Goal: Transaction & Acquisition: Purchase product/service

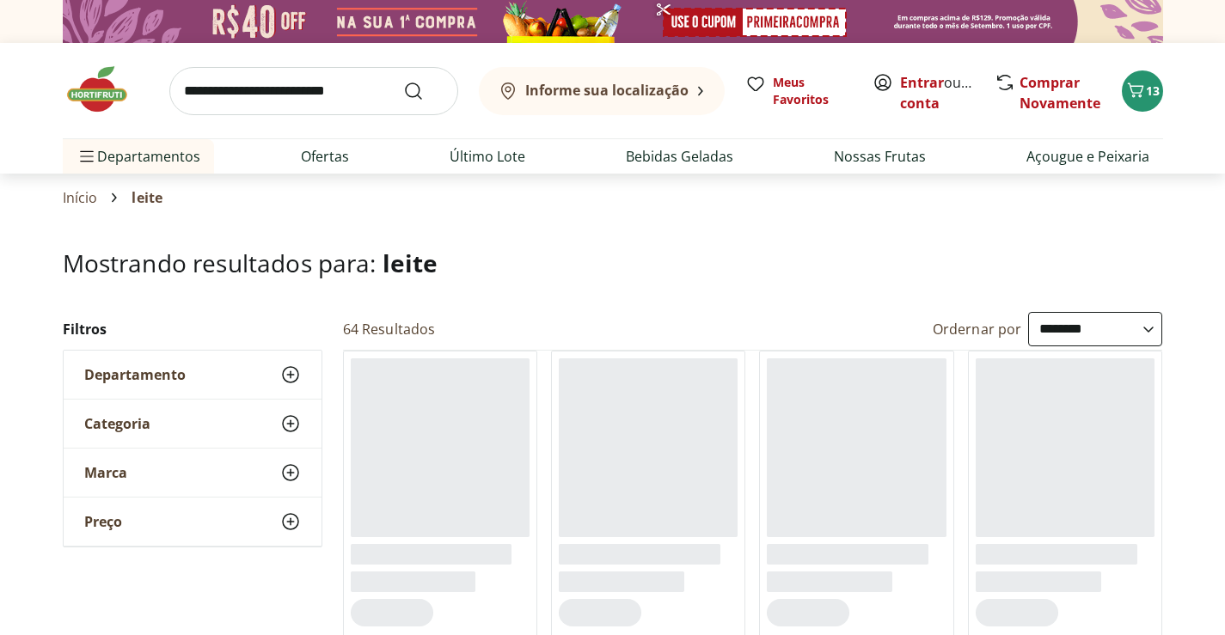
select select "**********"
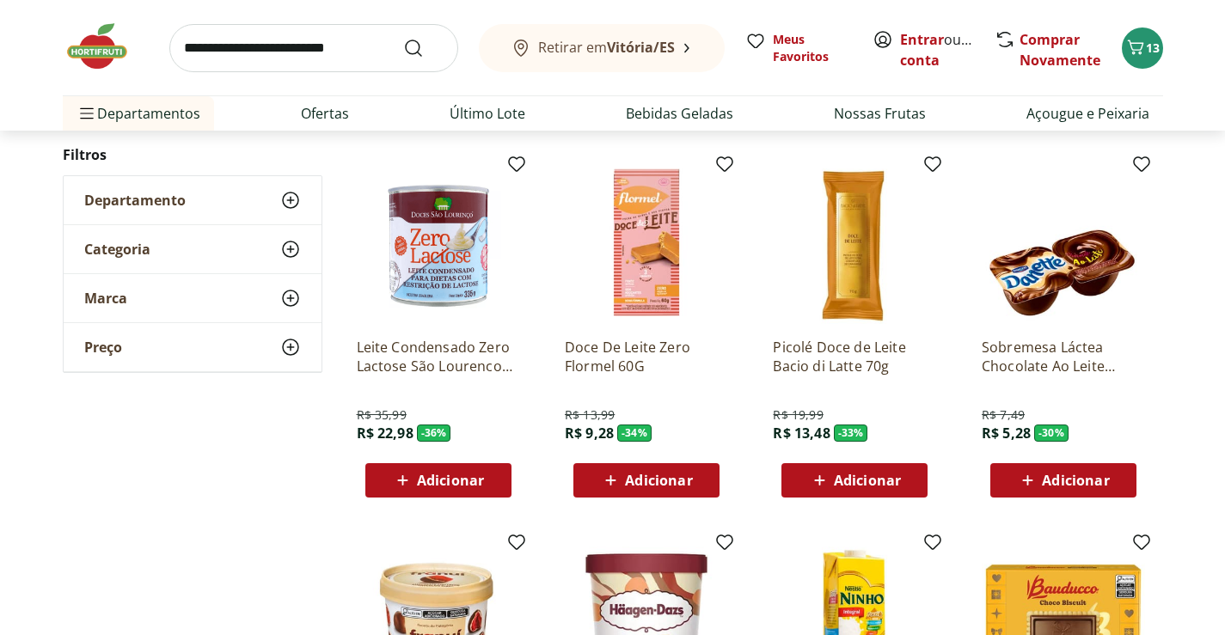
scroll to position [602, 0]
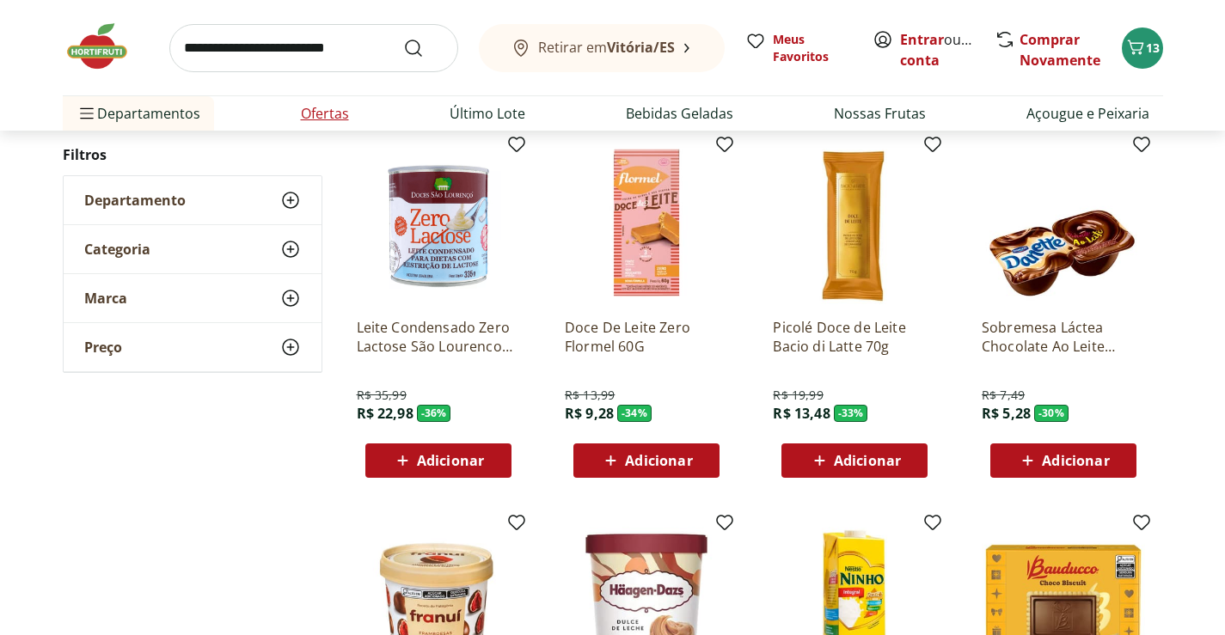
click at [293, 98] on li "Ofertas" at bounding box center [325, 113] width 76 height 34
click at [309, 111] on link "Ofertas" at bounding box center [325, 113] width 48 height 21
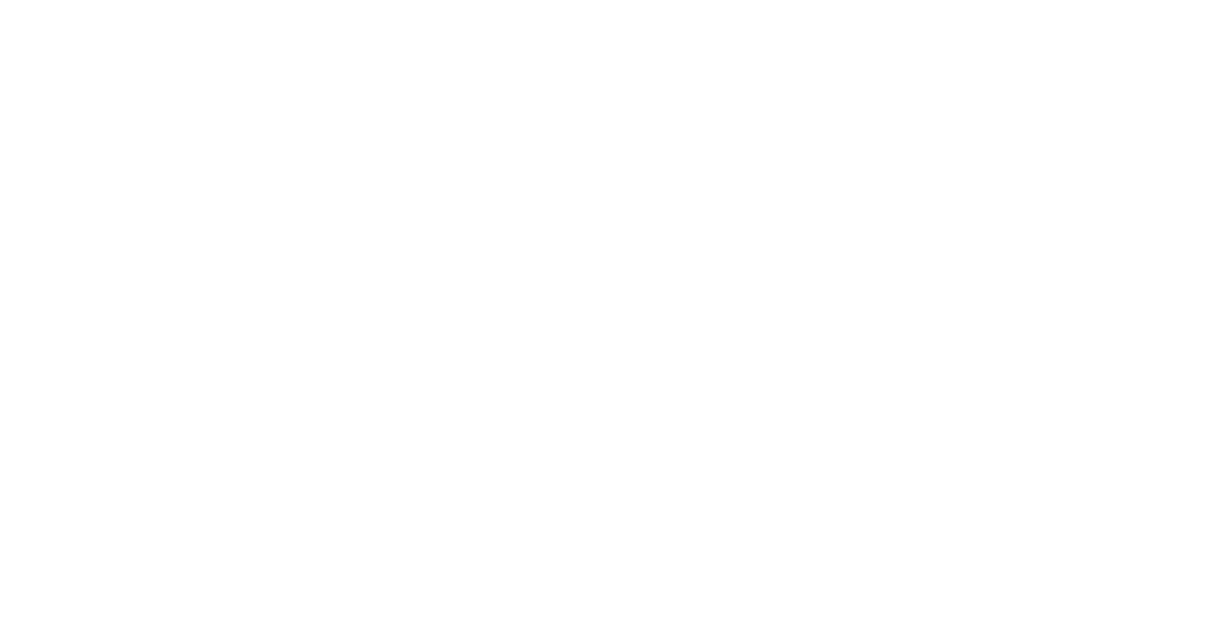
select select "**********"
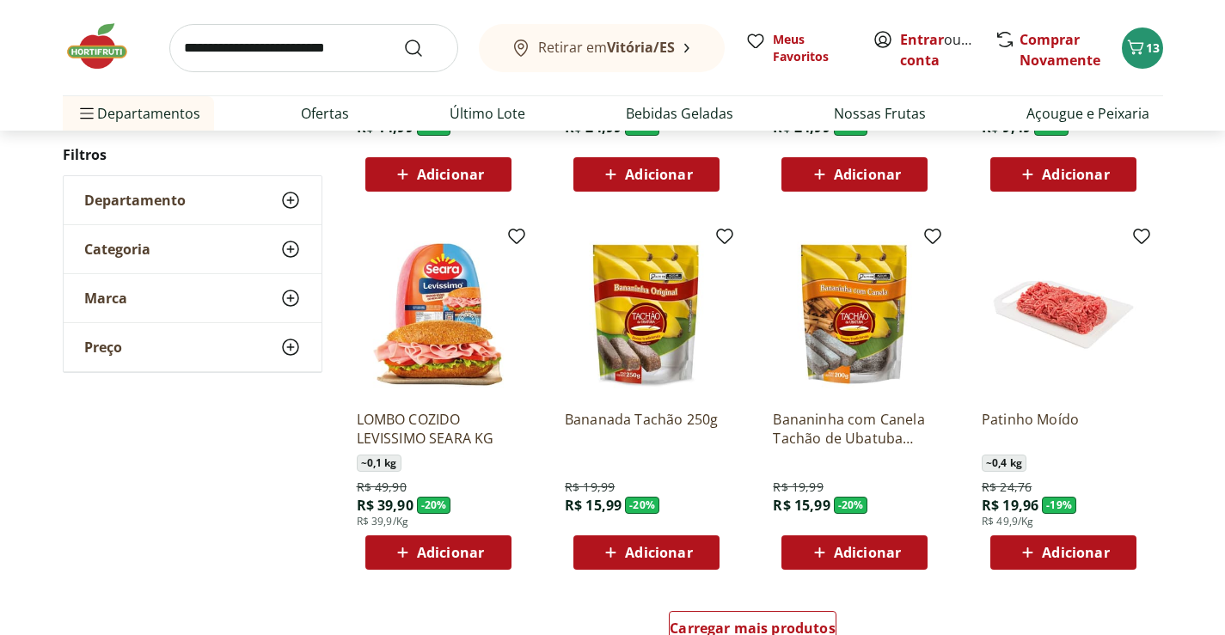
scroll to position [1032, 0]
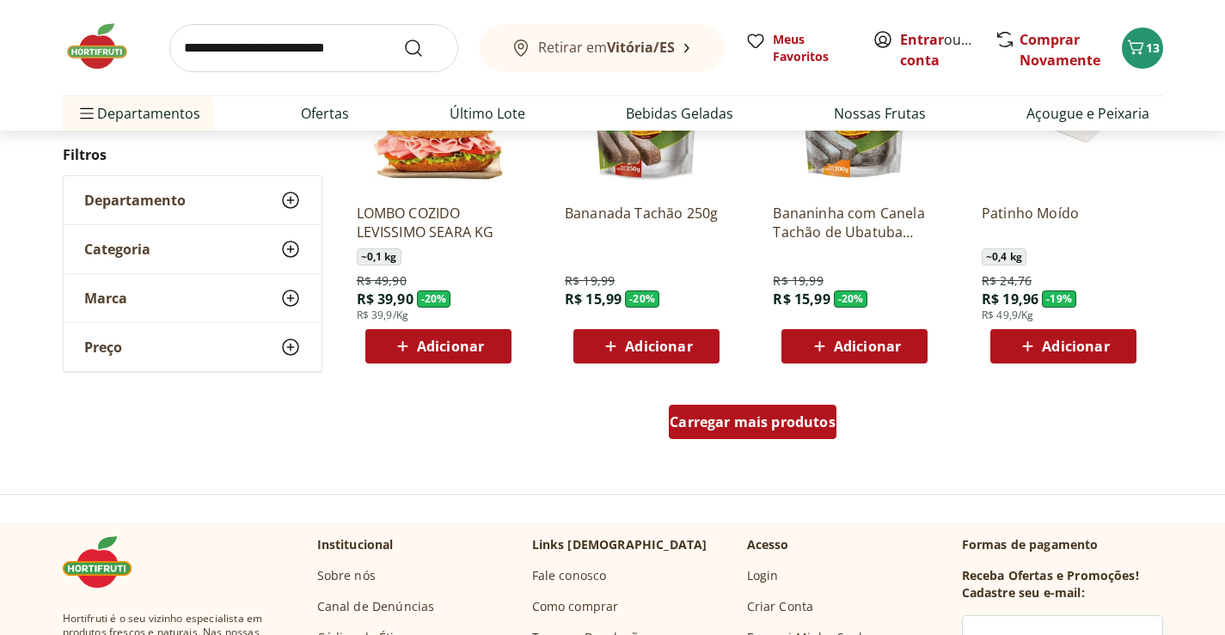
click at [795, 438] on div "Carregar mais produtos" at bounding box center [753, 422] width 168 height 34
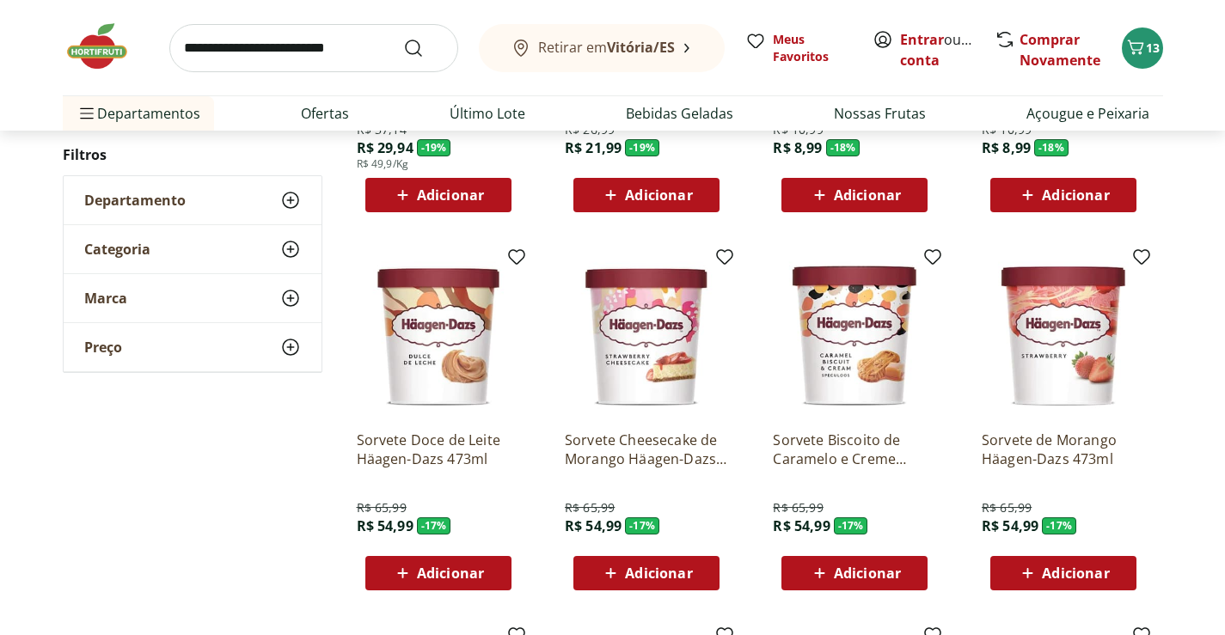
scroll to position [2063, 0]
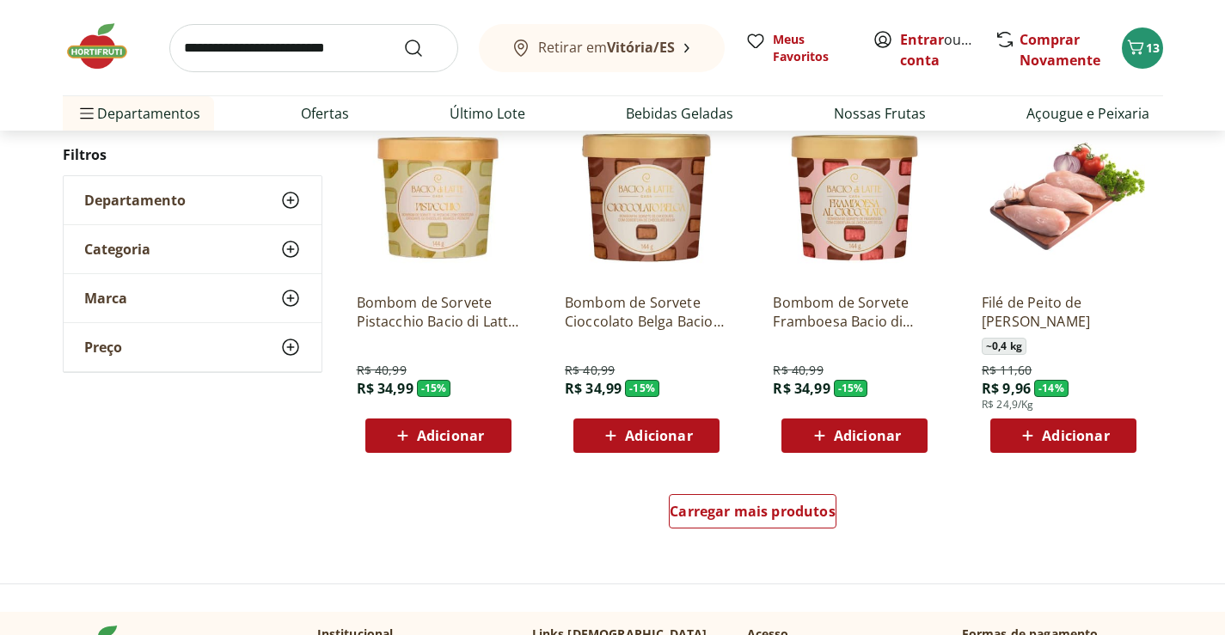
click at [799, 482] on div "Carregar mais produtos" at bounding box center [753, 515] width 834 height 83
click at [799, 505] on span "Carregar mais produtos" at bounding box center [753, 512] width 166 height 14
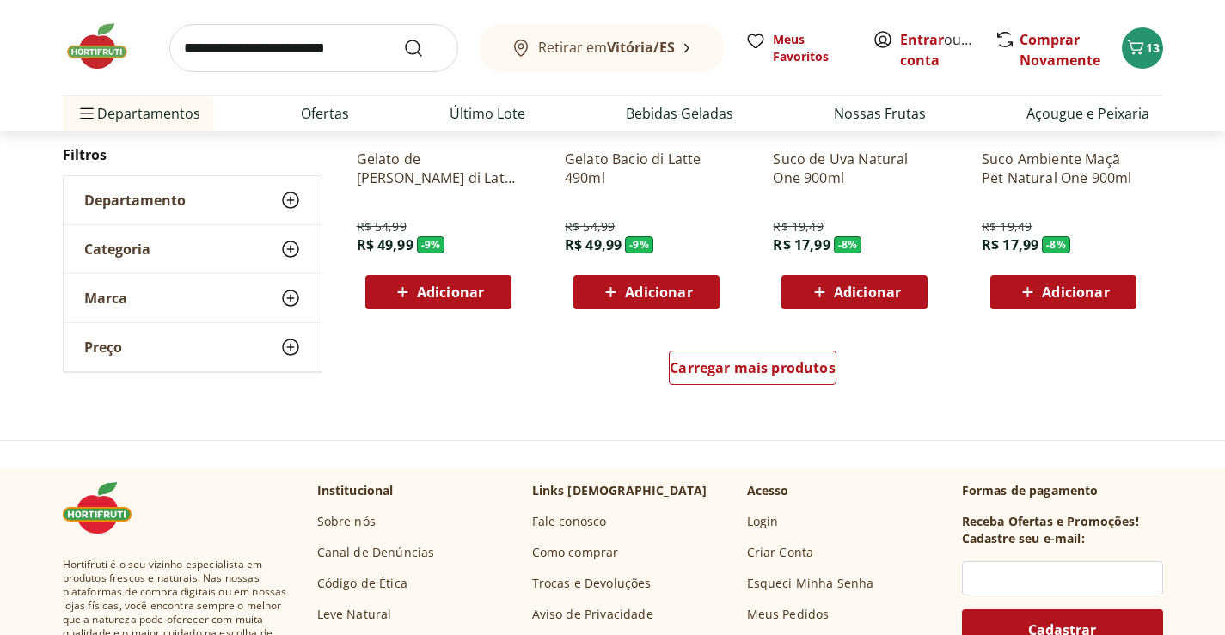
scroll to position [3353, 0]
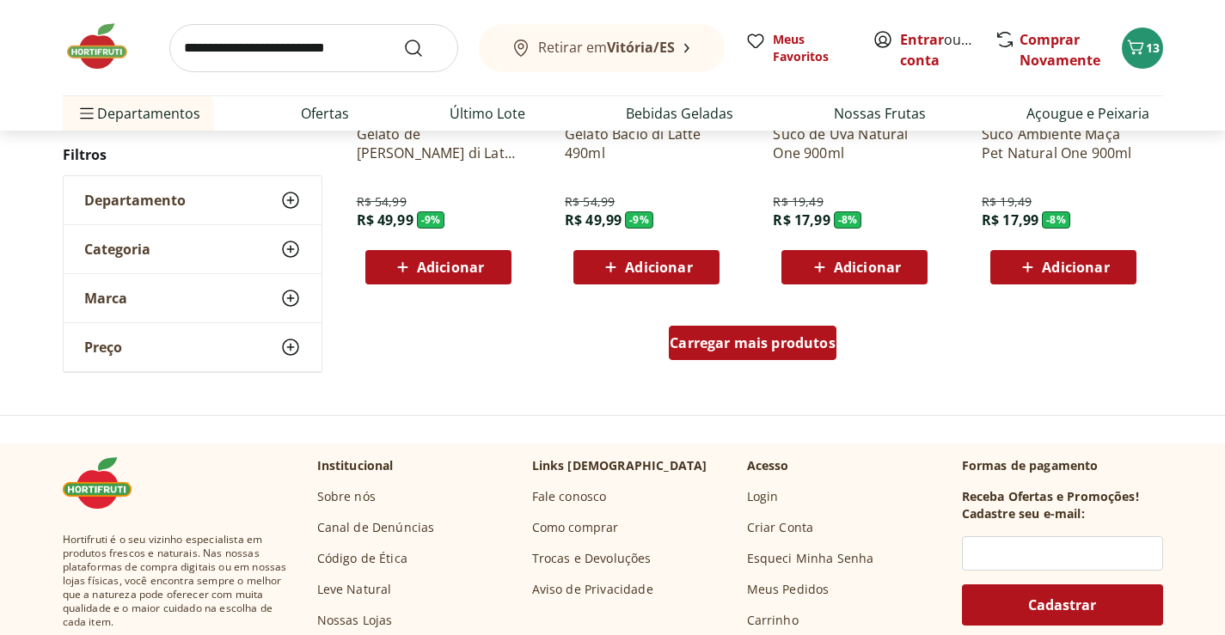
click at [728, 350] on span "Carregar mais produtos" at bounding box center [753, 343] width 166 height 14
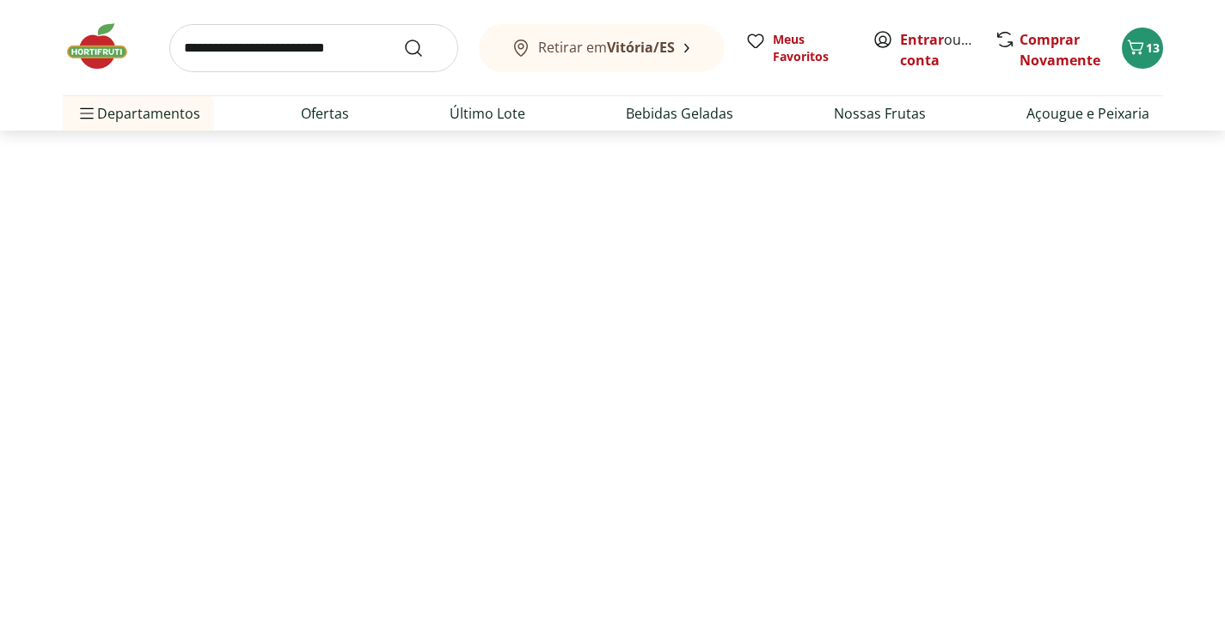
scroll to position [595, 0]
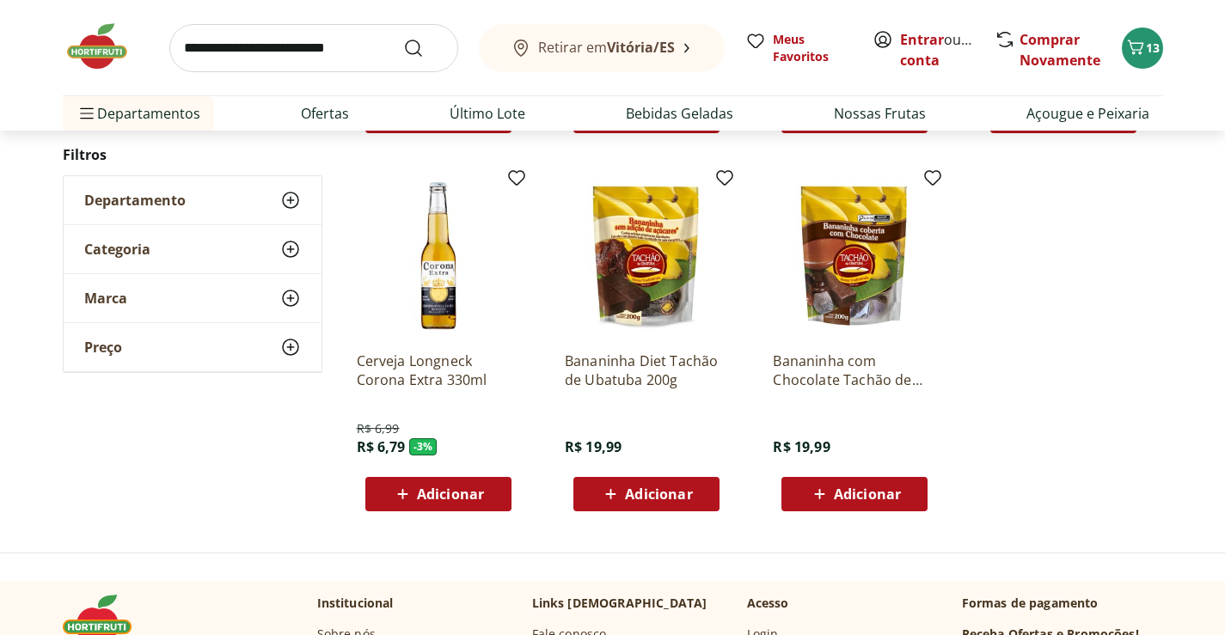
click at [92, 55] on img at bounding box center [106, 47] width 86 height 52
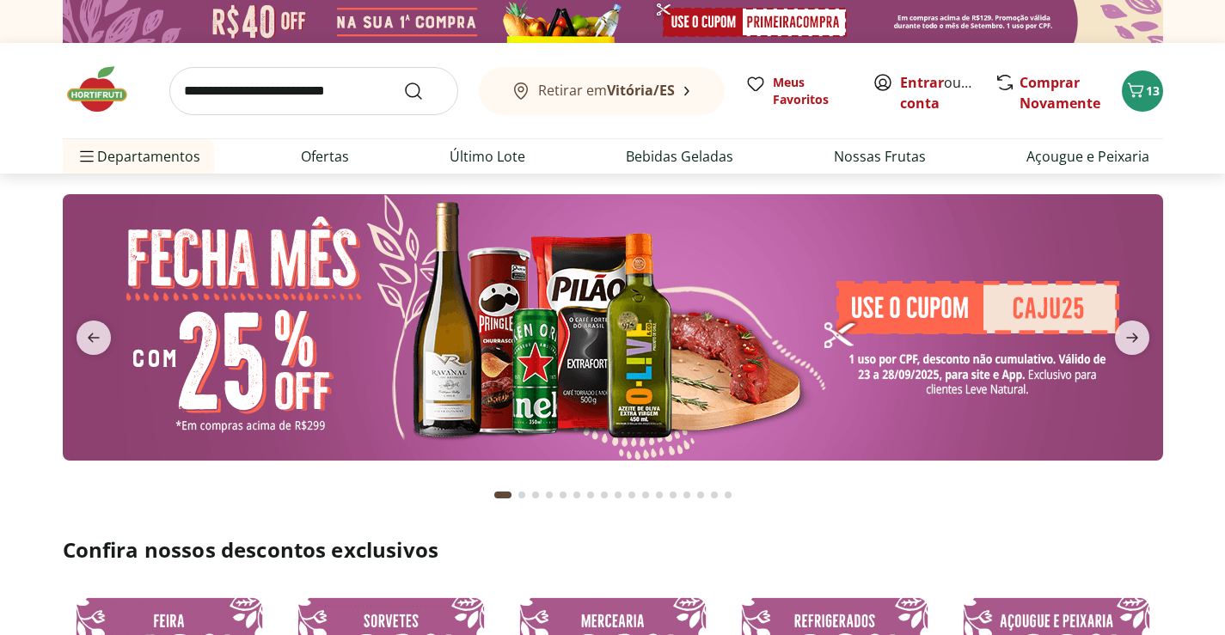
click at [1079, 371] on img at bounding box center [613, 327] width 1100 height 266
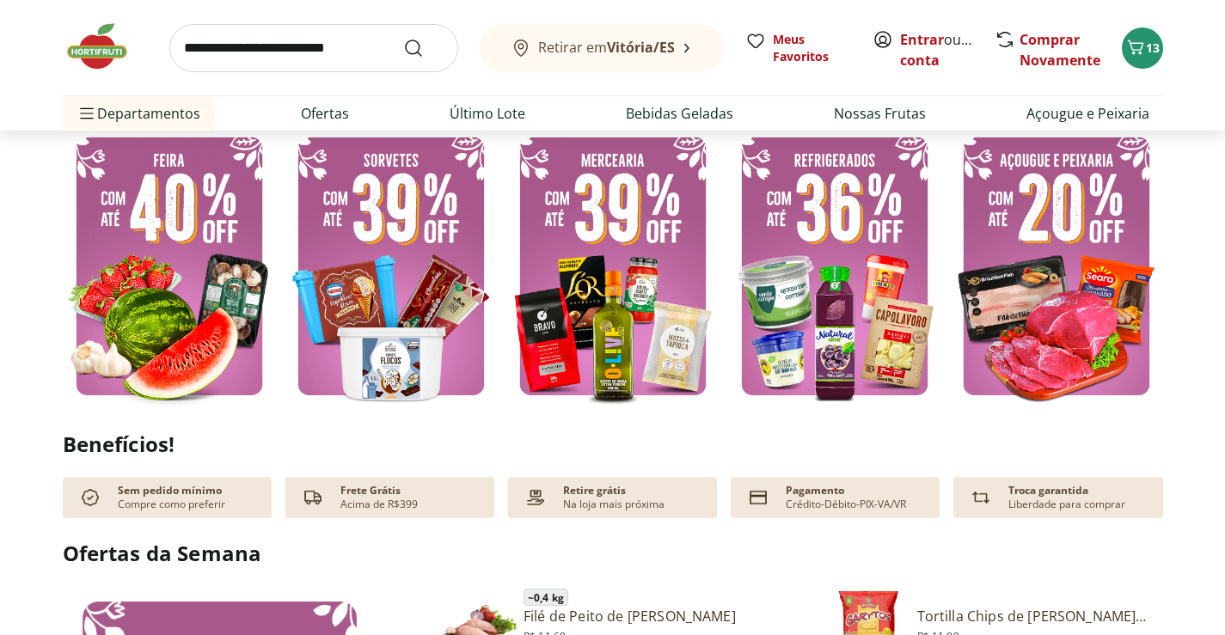
scroll to position [430, 0]
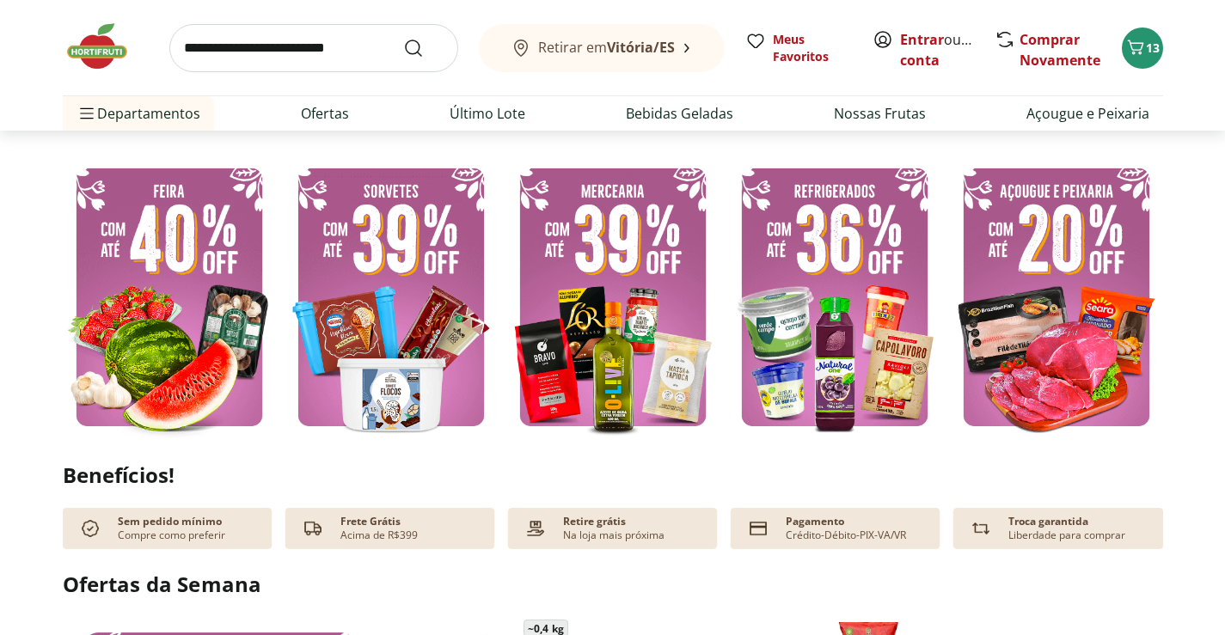
click at [630, 291] on img at bounding box center [612, 297] width 213 height 285
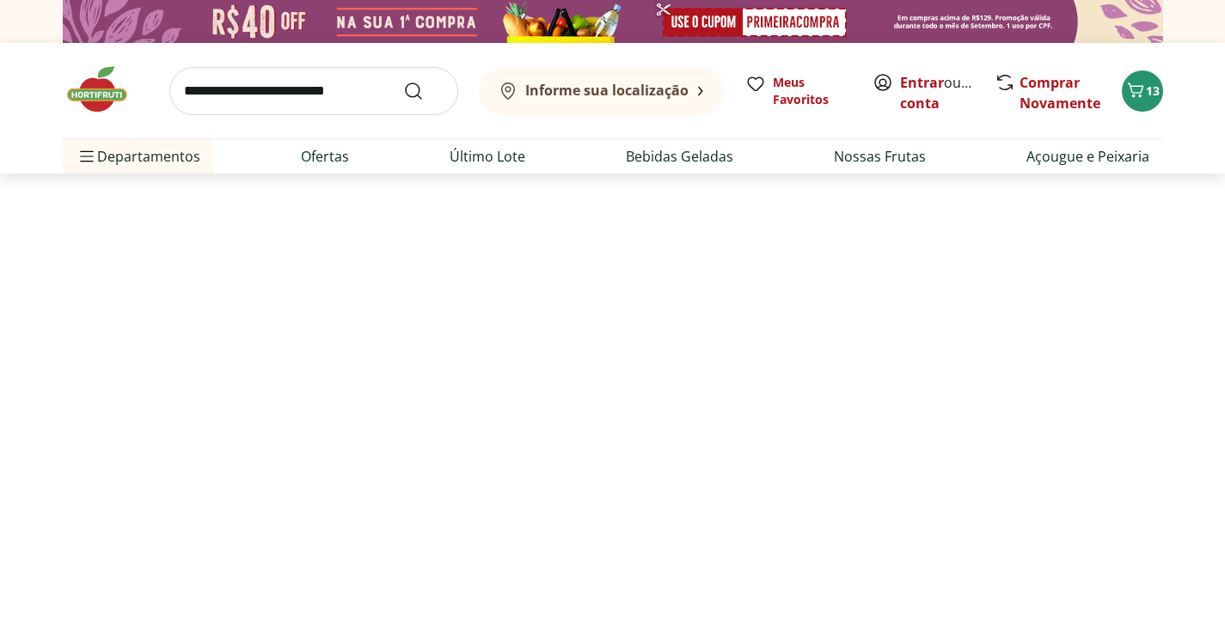
select select "**********"
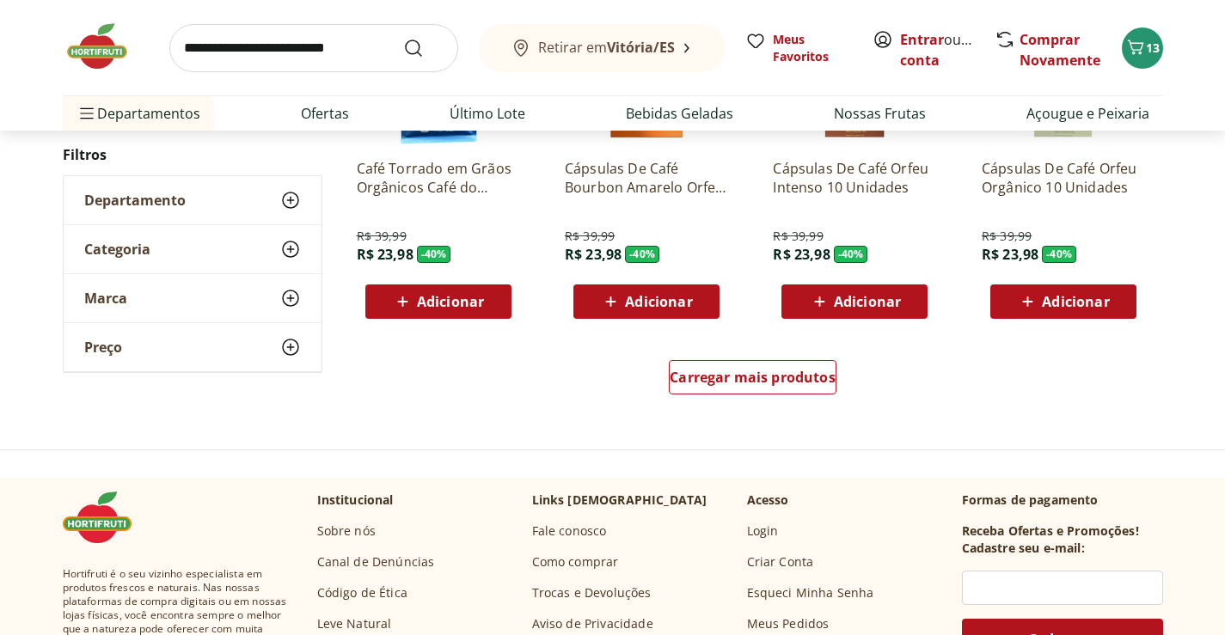
scroll to position [946, 0]
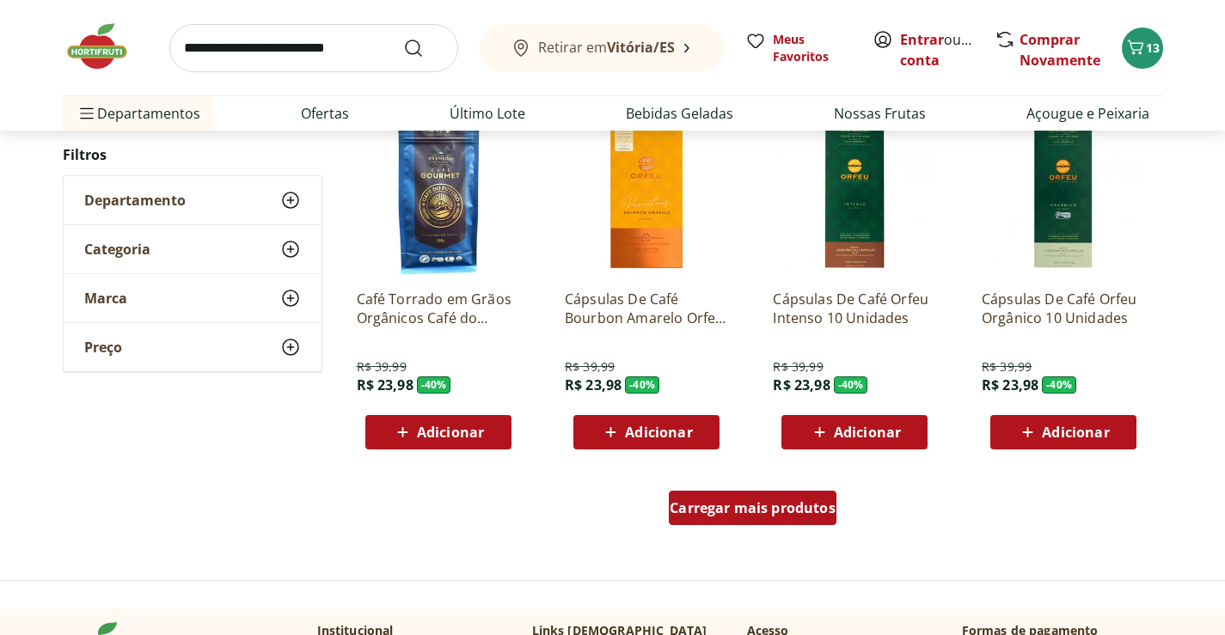
click at [764, 514] on span "Carregar mais produtos" at bounding box center [753, 508] width 166 height 14
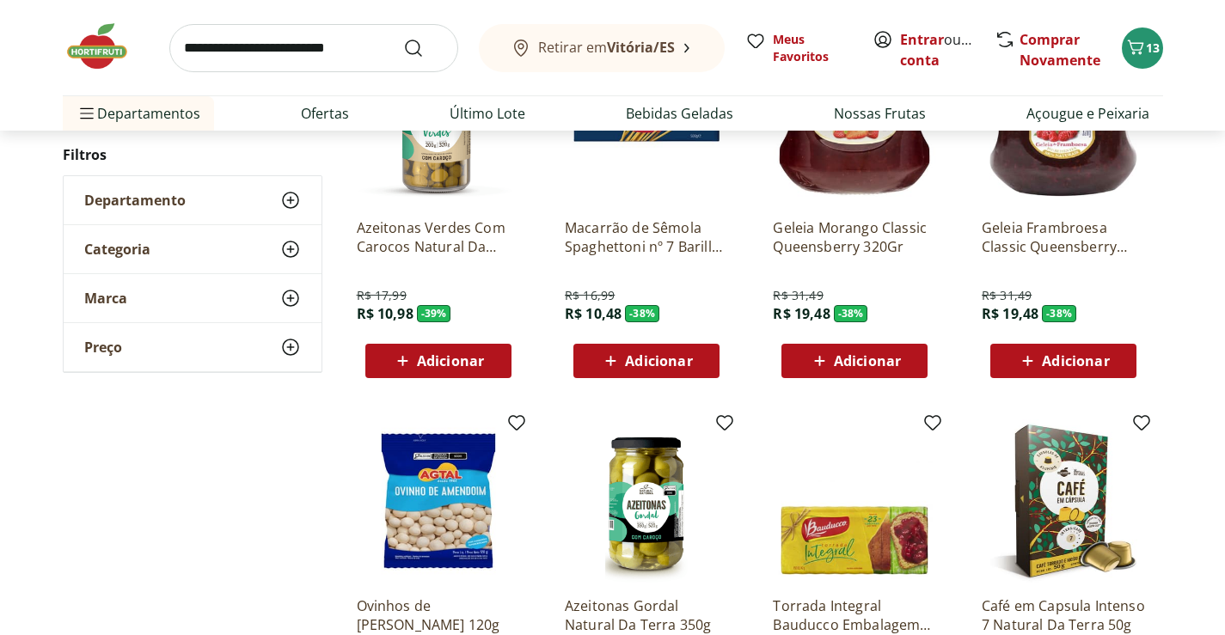
scroll to position [1977, 0]
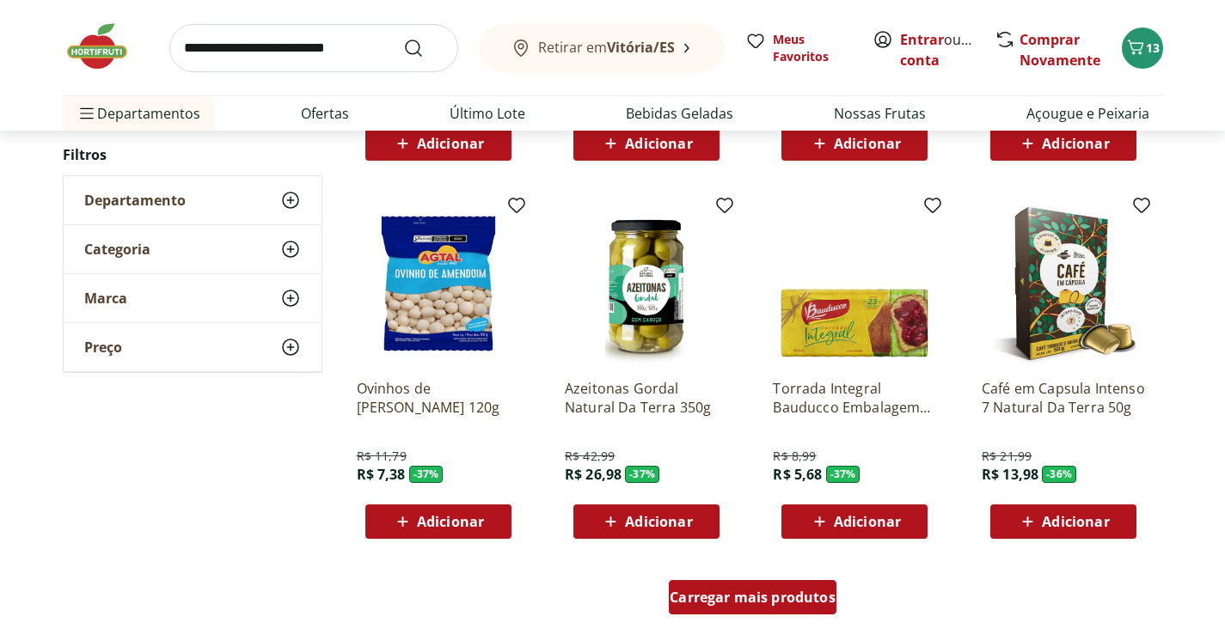
click at [763, 595] on span "Carregar mais produtos" at bounding box center [753, 598] width 166 height 14
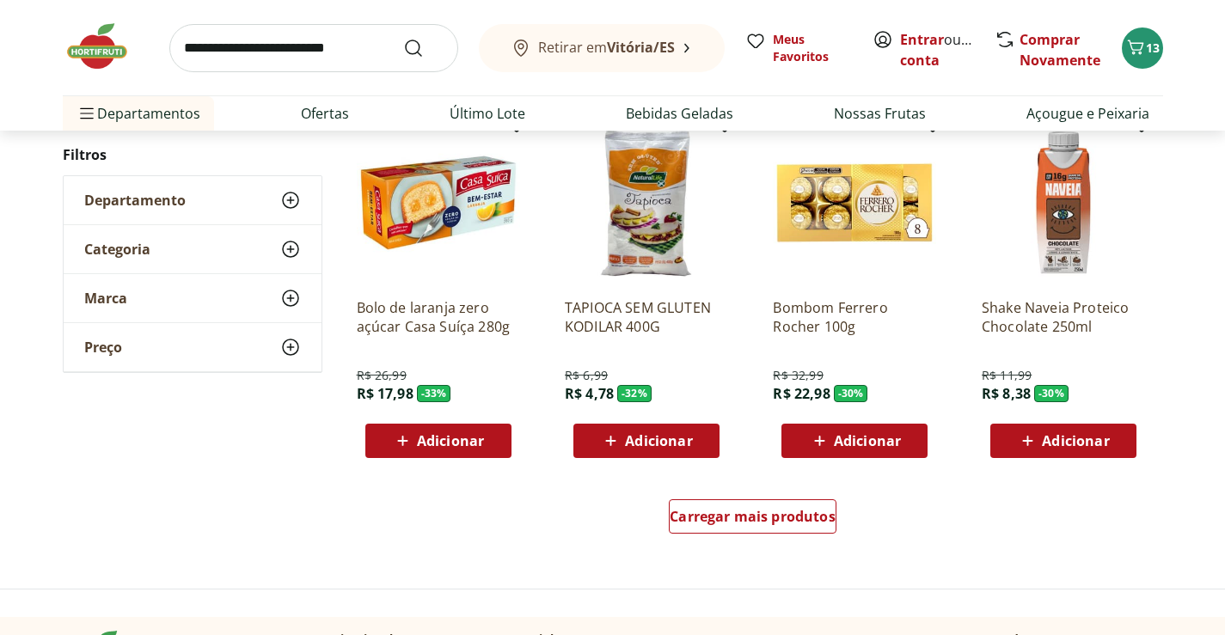
scroll to position [3353, 0]
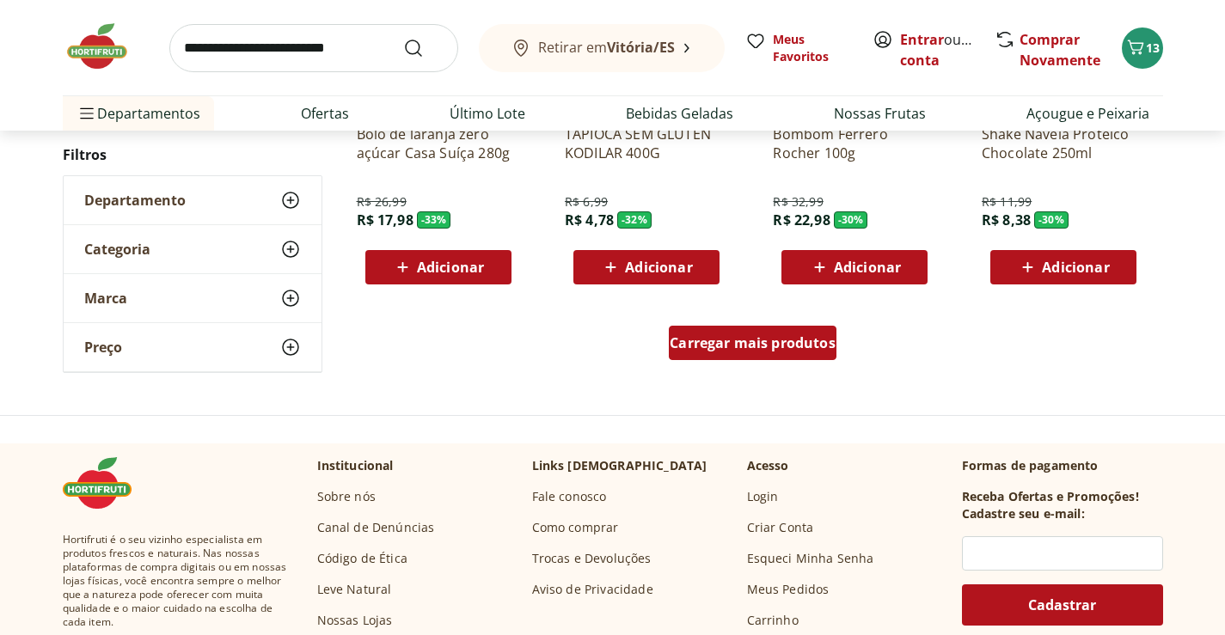
click at [818, 341] on span "Carregar mais produtos" at bounding box center [753, 343] width 166 height 14
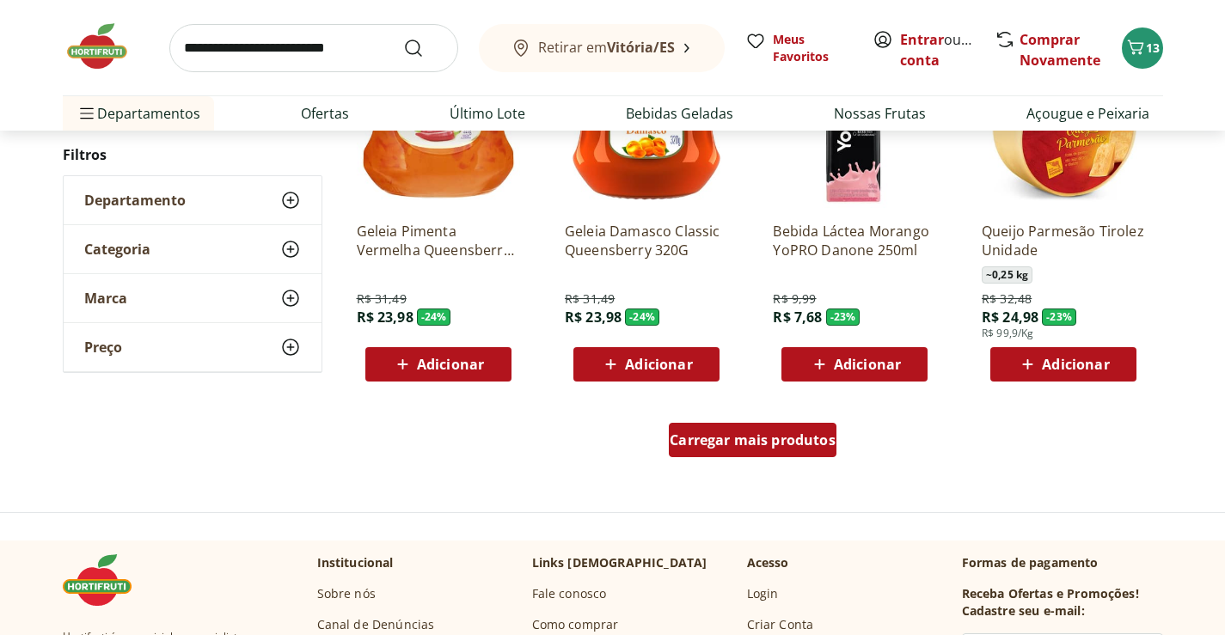
scroll to position [4384, 0]
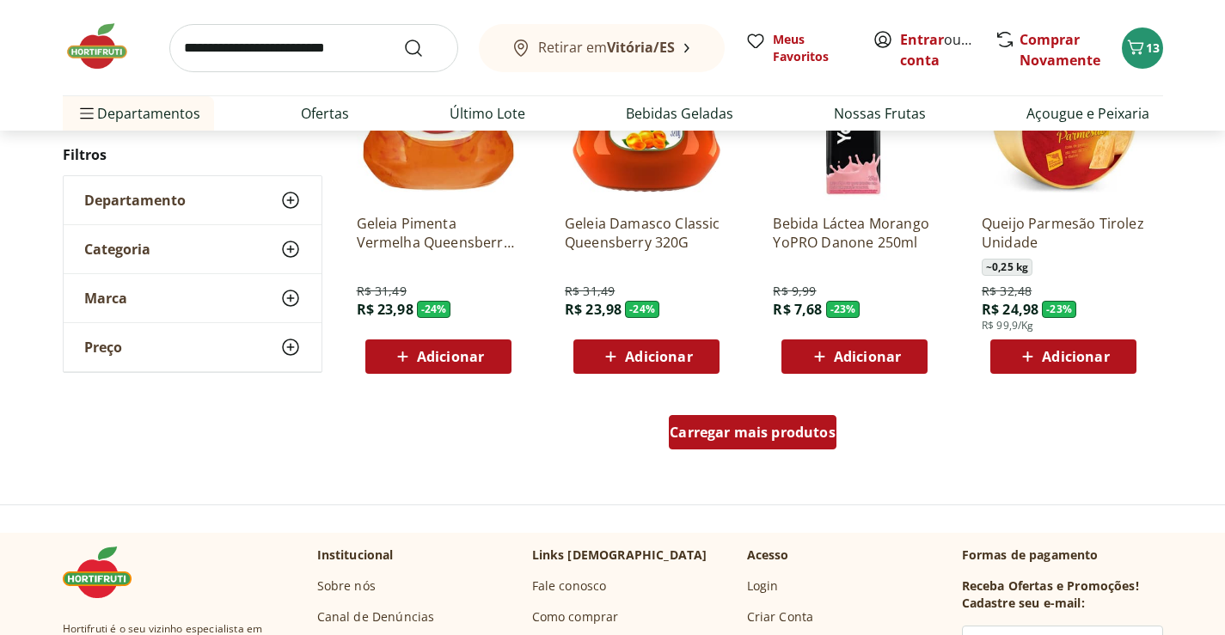
click at [807, 432] on span "Carregar mais produtos" at bounding box center [753, 433] width 166 height 14
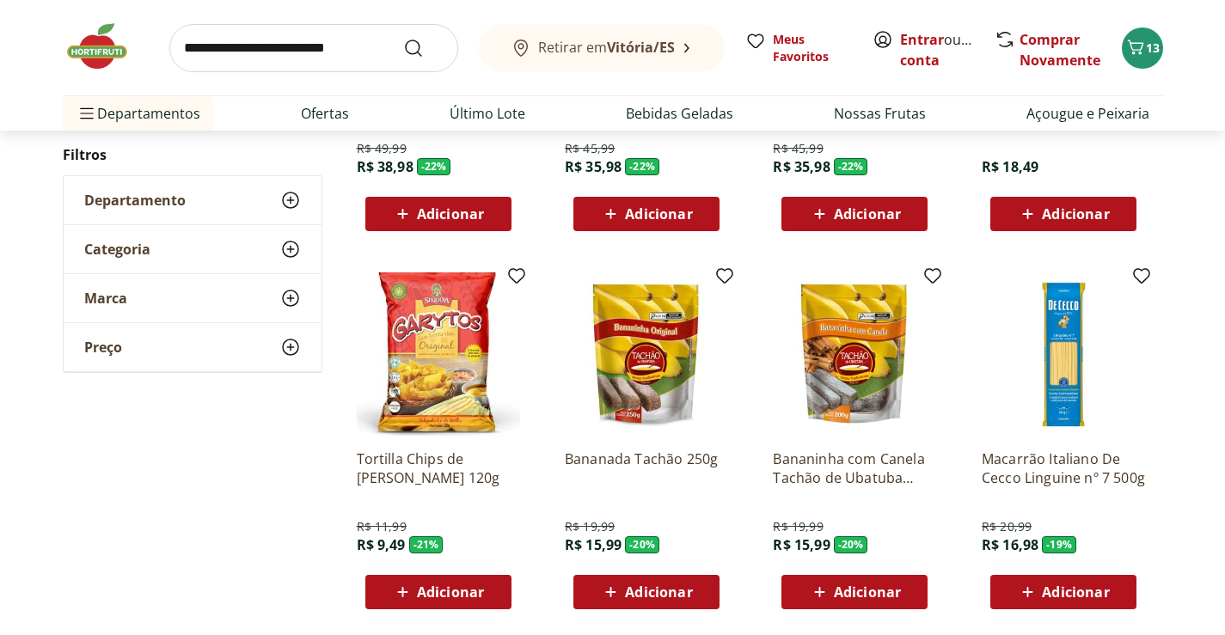
scroll to position [5330, 0]
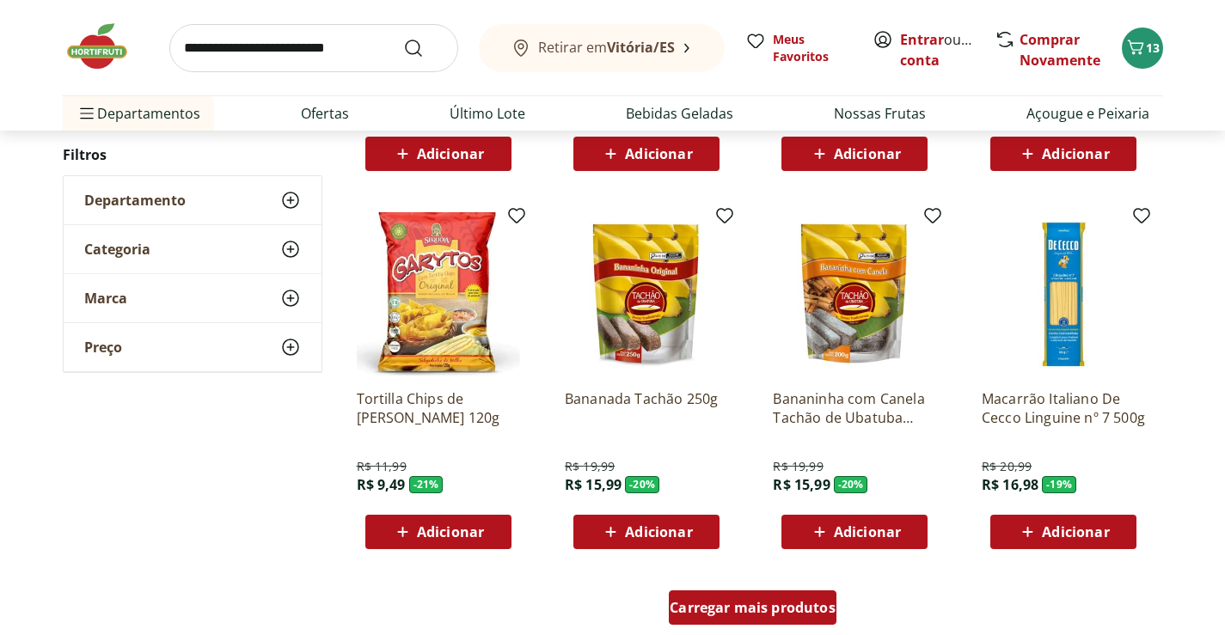
click at [785, 612] on span "Carregar mais produtos" at bounding box center [753, 608] width 166 height 14
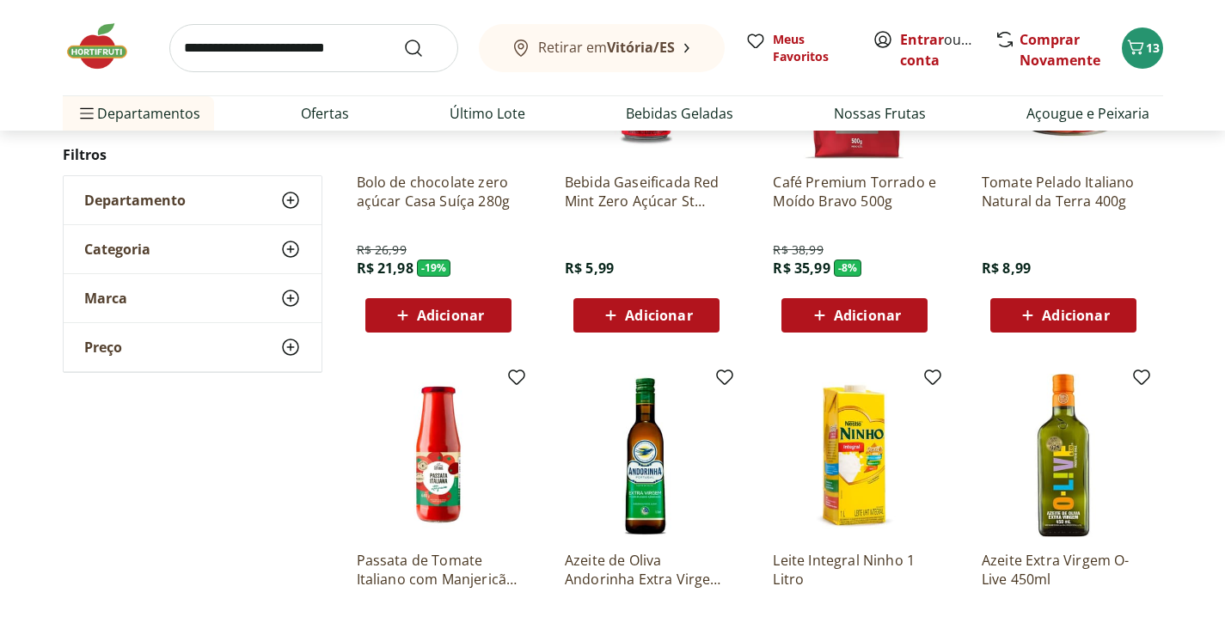
scroll to position [6448, 0]
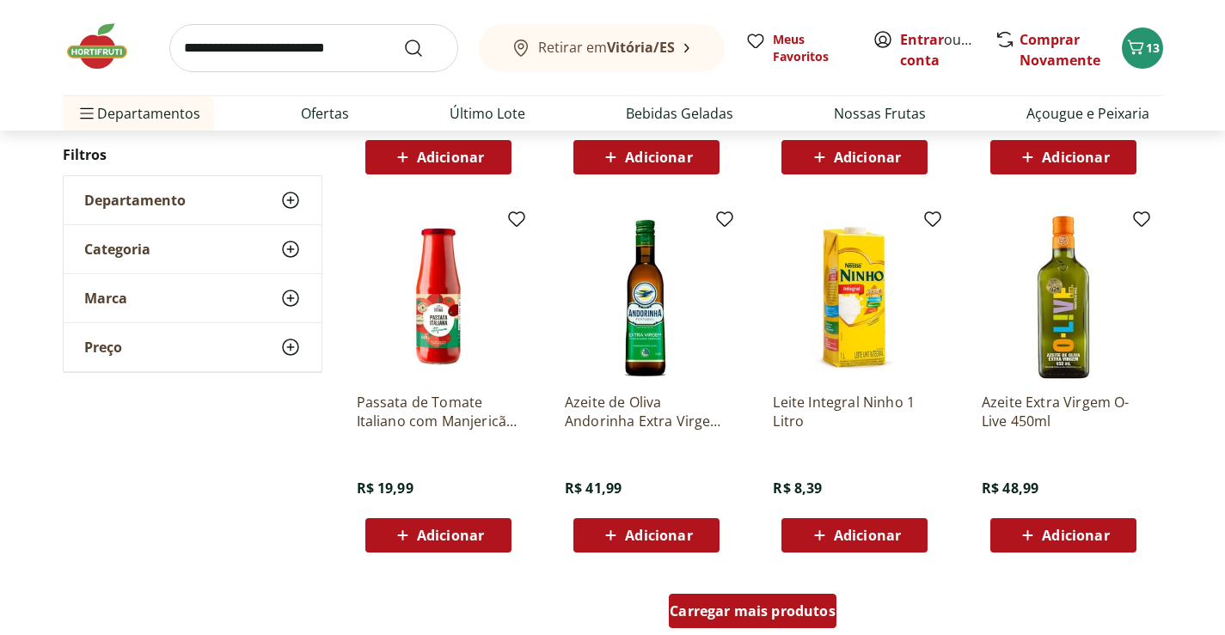
click at [808, 617] on span "Carregar mais produtos" at bounding box center [753, 611] width 166 height 14
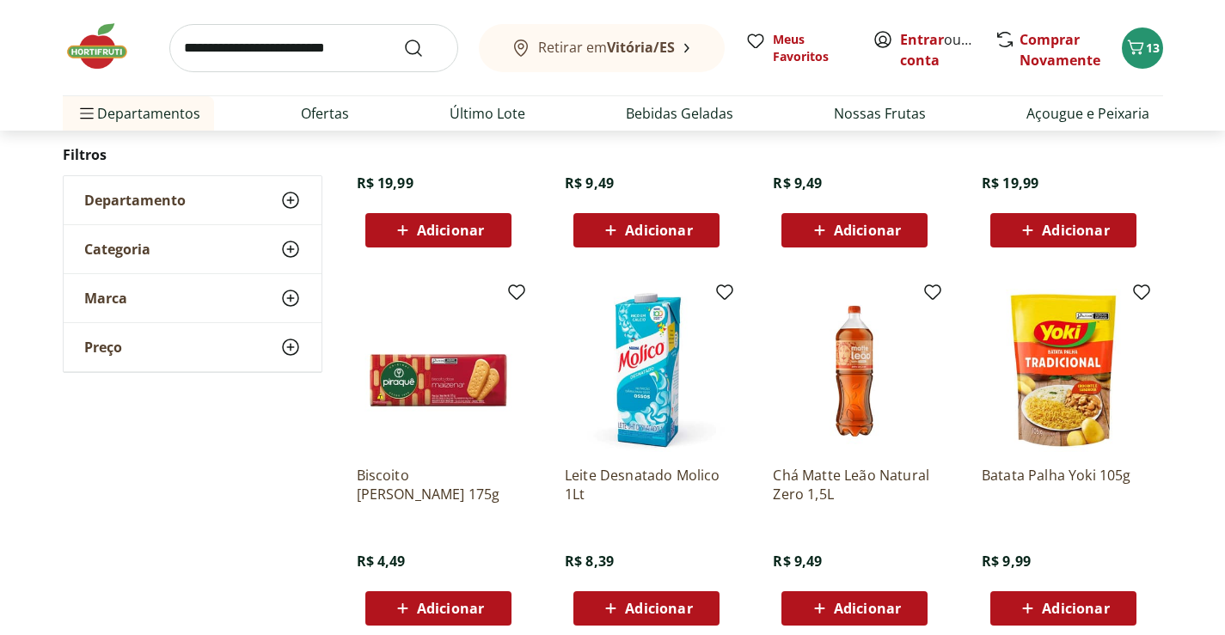
scroll to position [7651, 0]
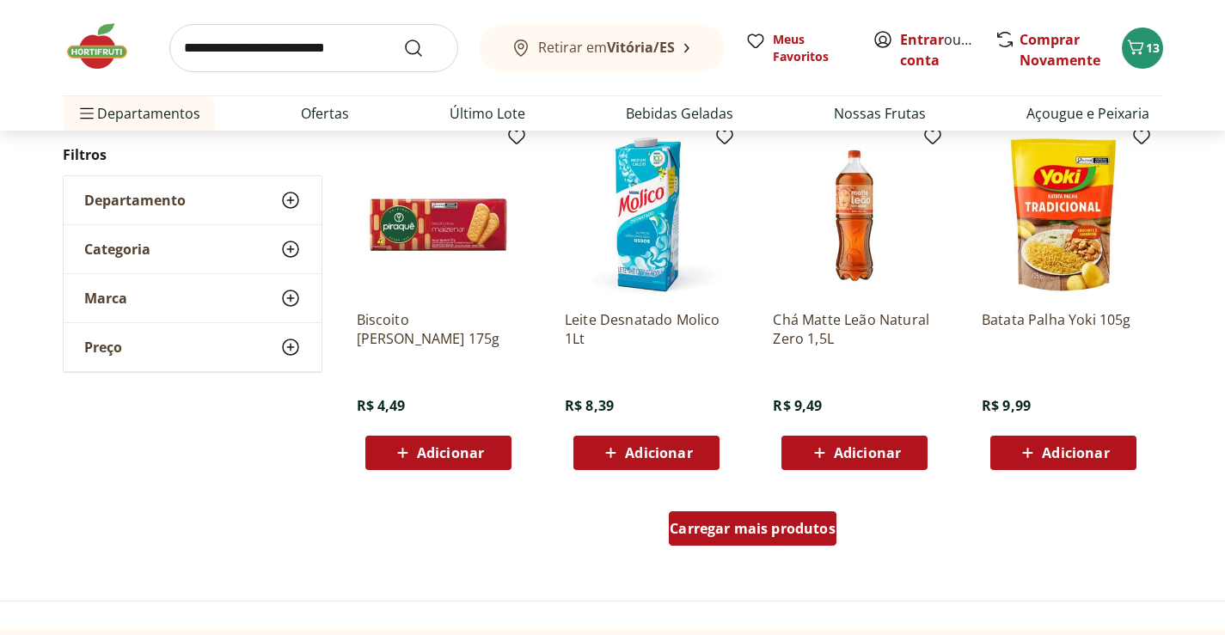
click at [788, 517] on div "Carregar mais produtos" at bounding box center [753, 529] width 168 height 34
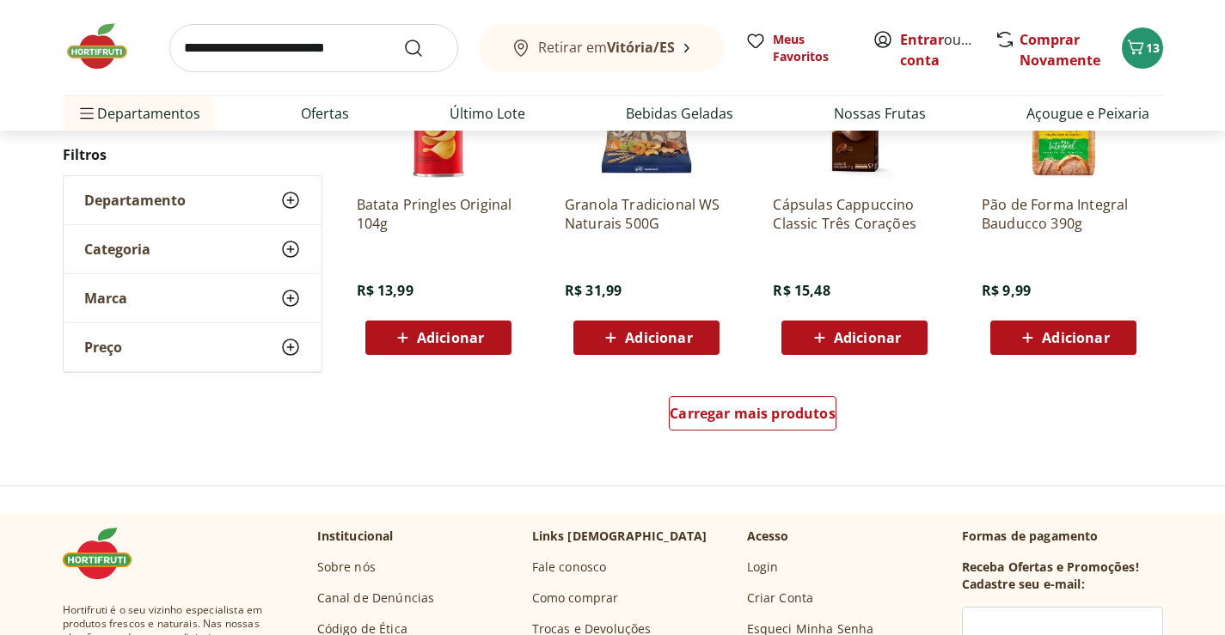
scroll to position [8941, 0]
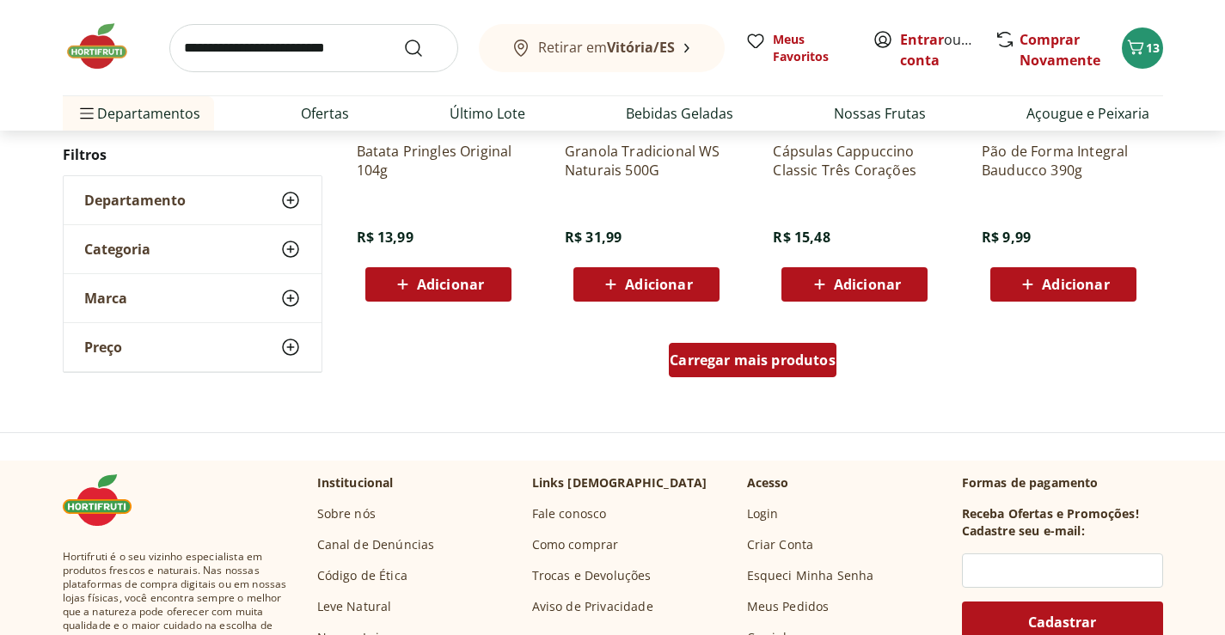
click at [806, 360] on span "Carregar mais produtos" at bounding box center [753, 360] width 166 height 14
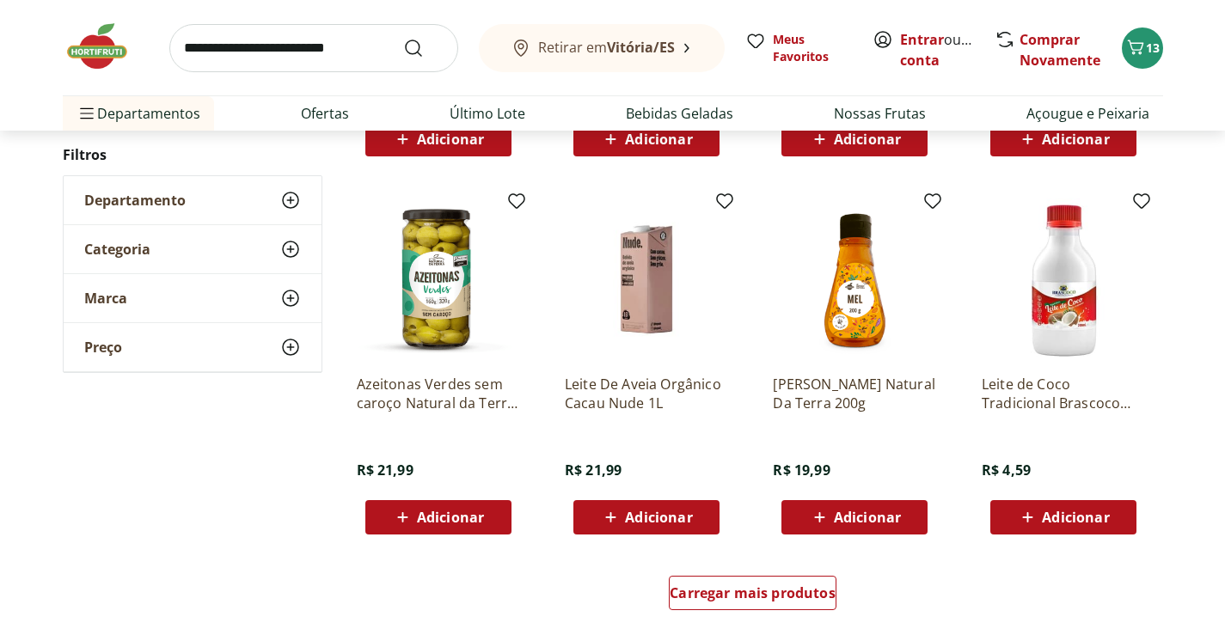
scroll to position [9972, 0]
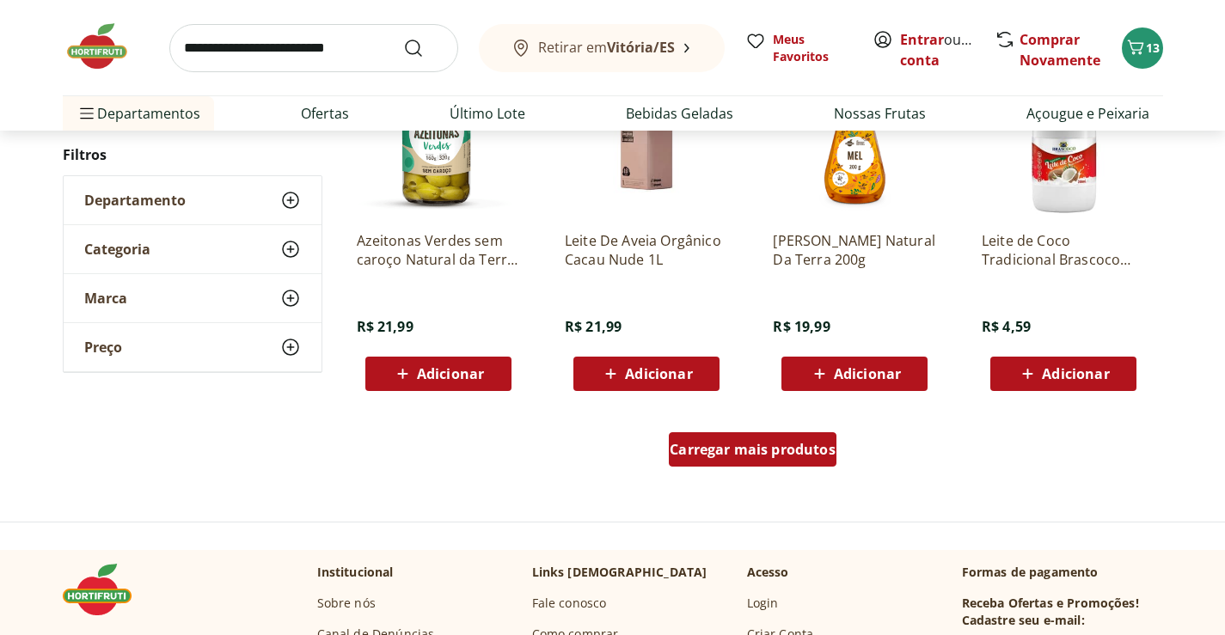
click at [787, 467] on link "Carregar mais produtos" at bounding box center [753, 452] width 168 height 41
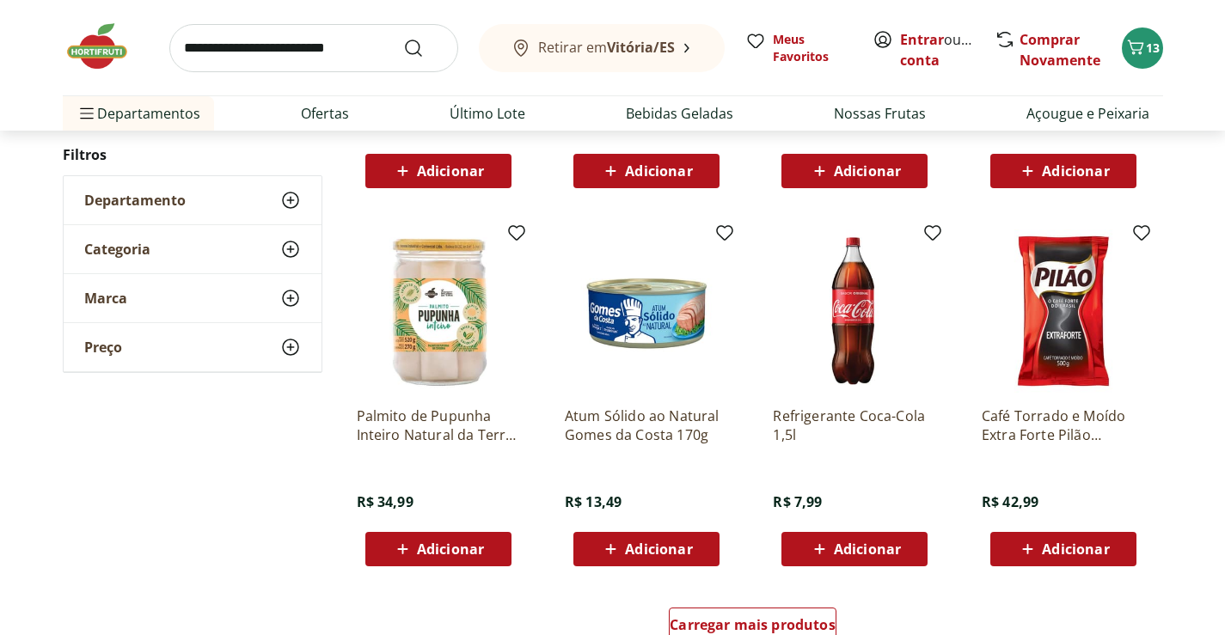
scroll to position [11090, 0]
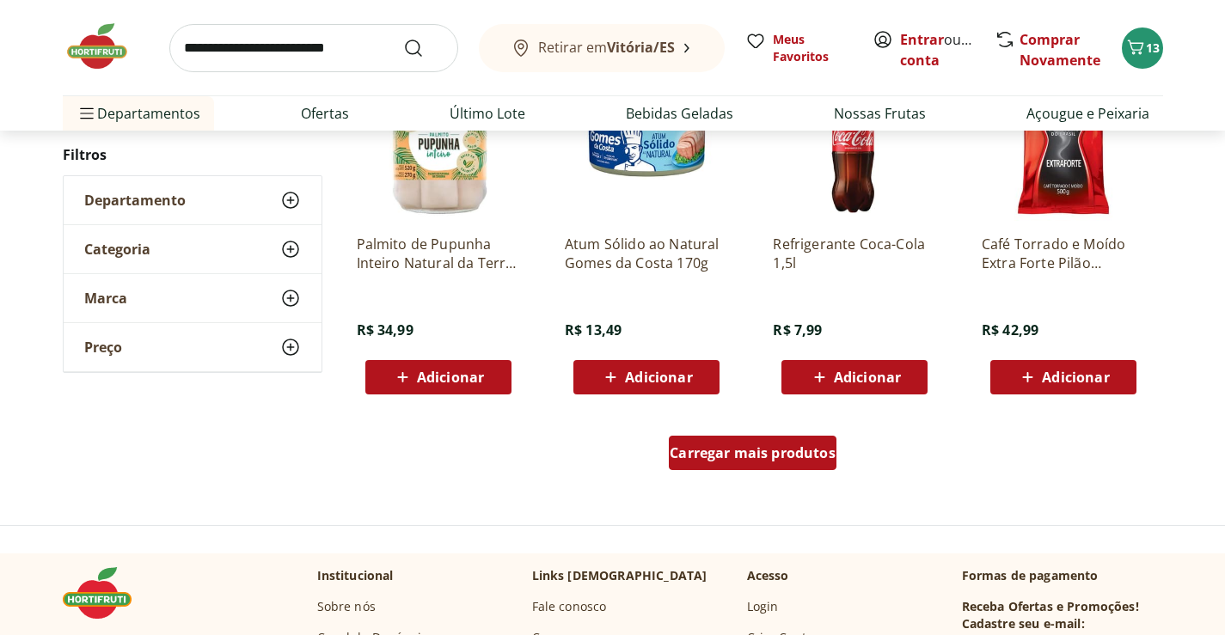
click at [797, 441] on div "Carregar mais produtos" at bounding box center [753, 453] width 168 height 34
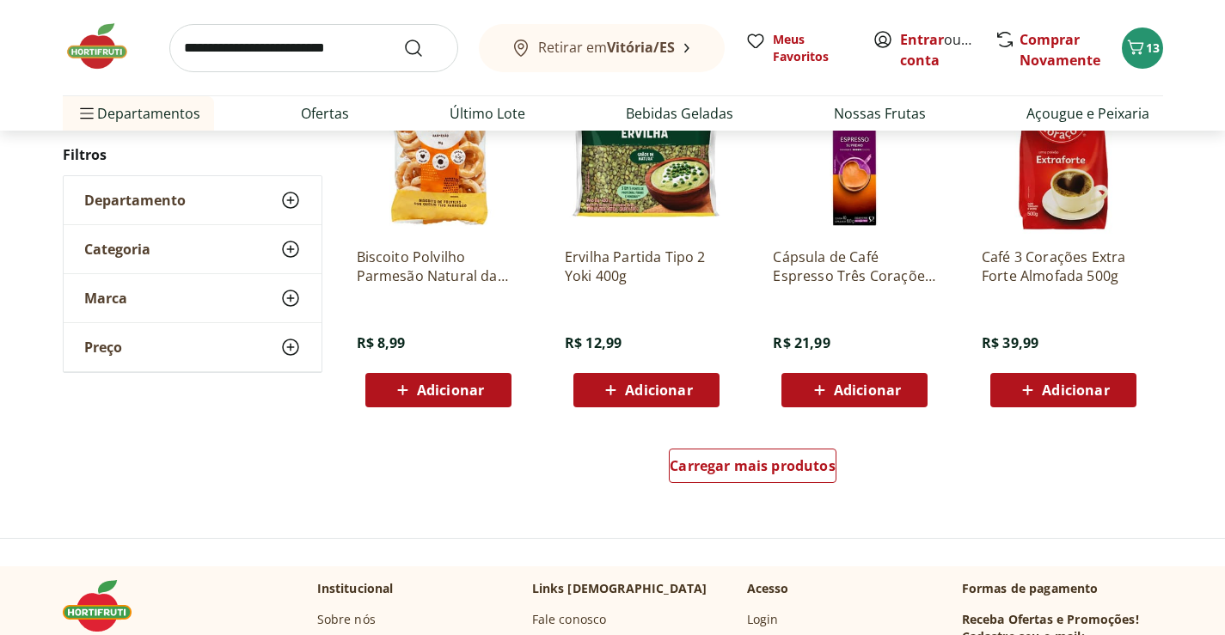
scroll to position [12207, 0]
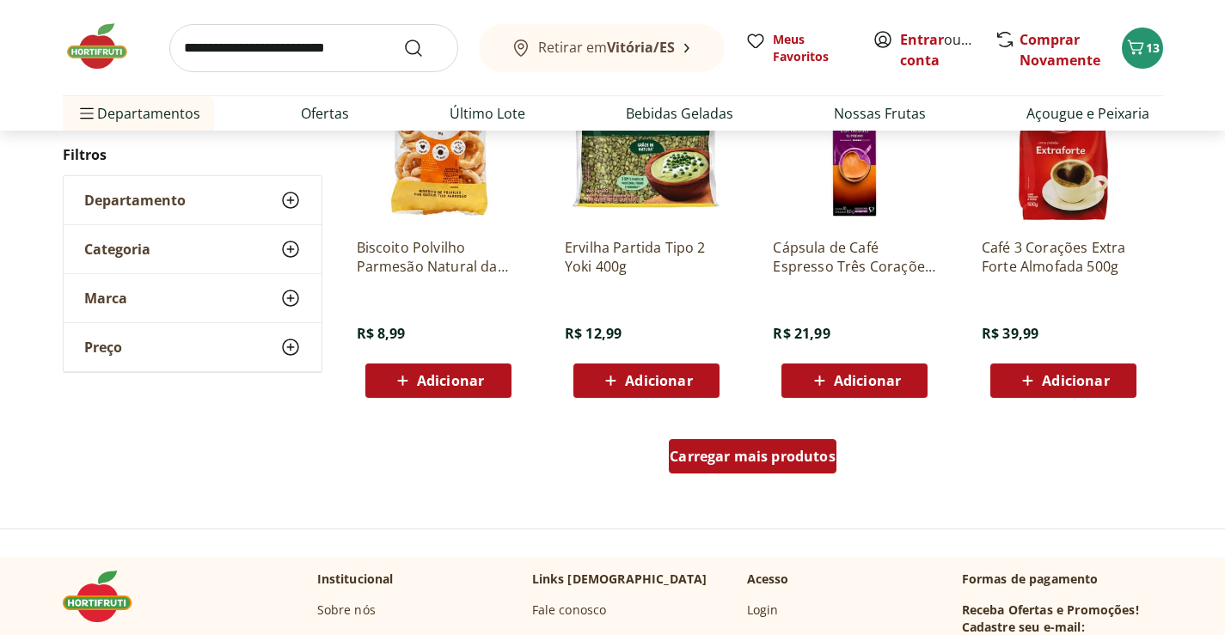
click at [798, 453] on span "Carregar mais produtos" at bounding box center [753, 457] width 166 height 14
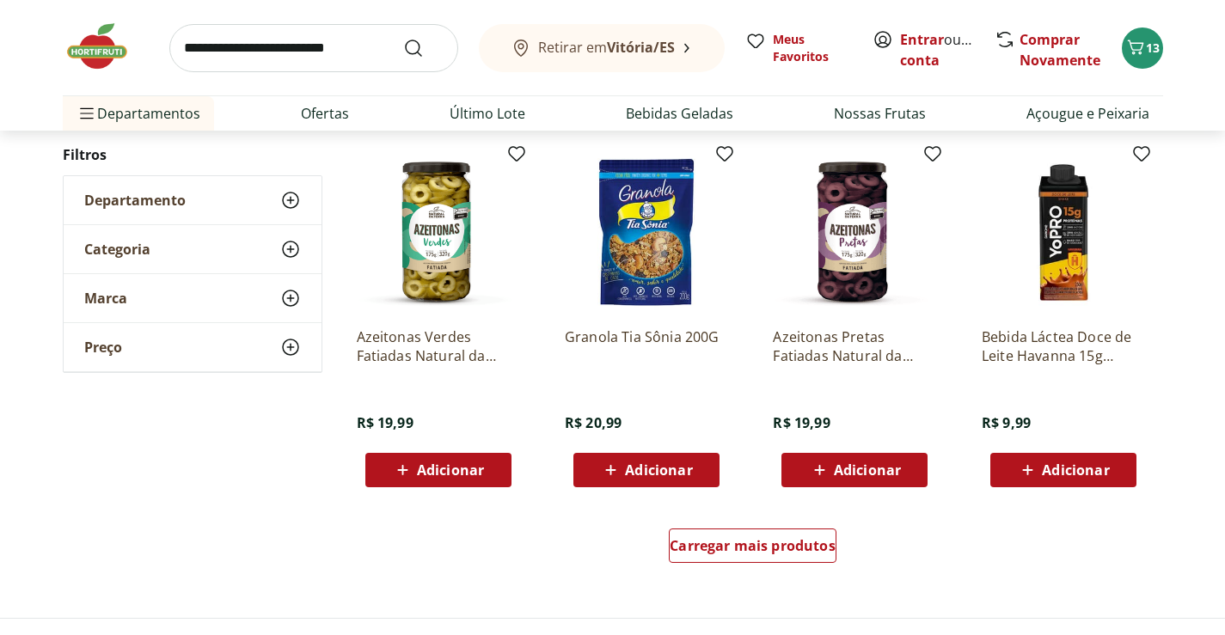
scroll to position [13497, 0]
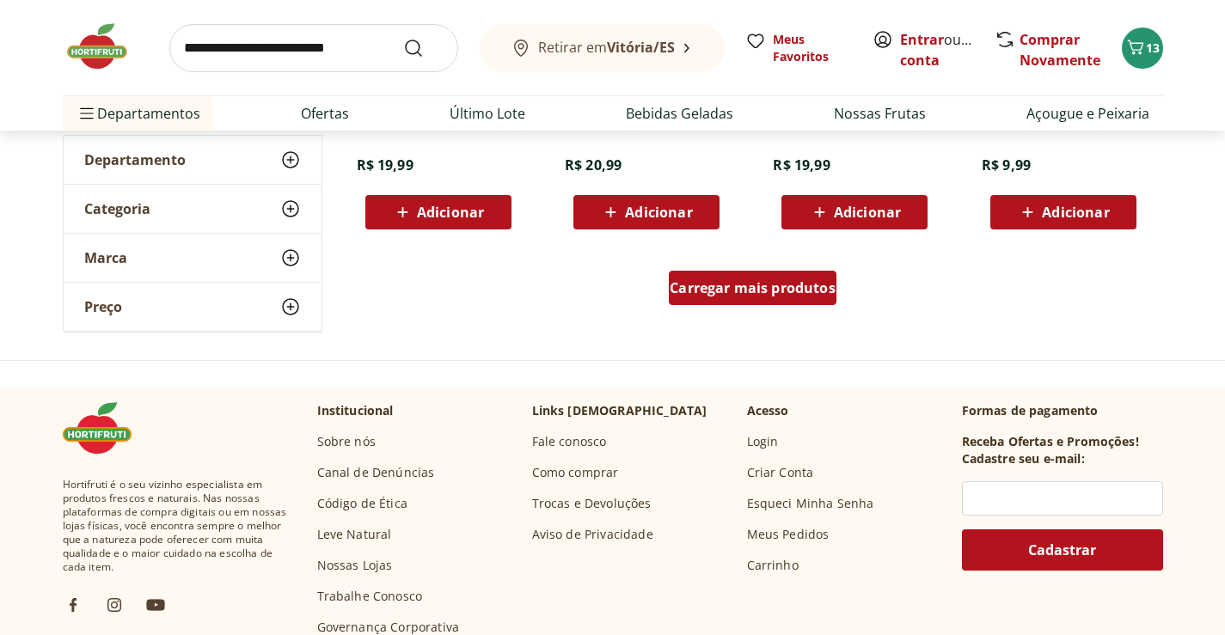
click at [822, 291] on span "Carregar mais produtos" at bounding box center [753, 288] width 166 height 14
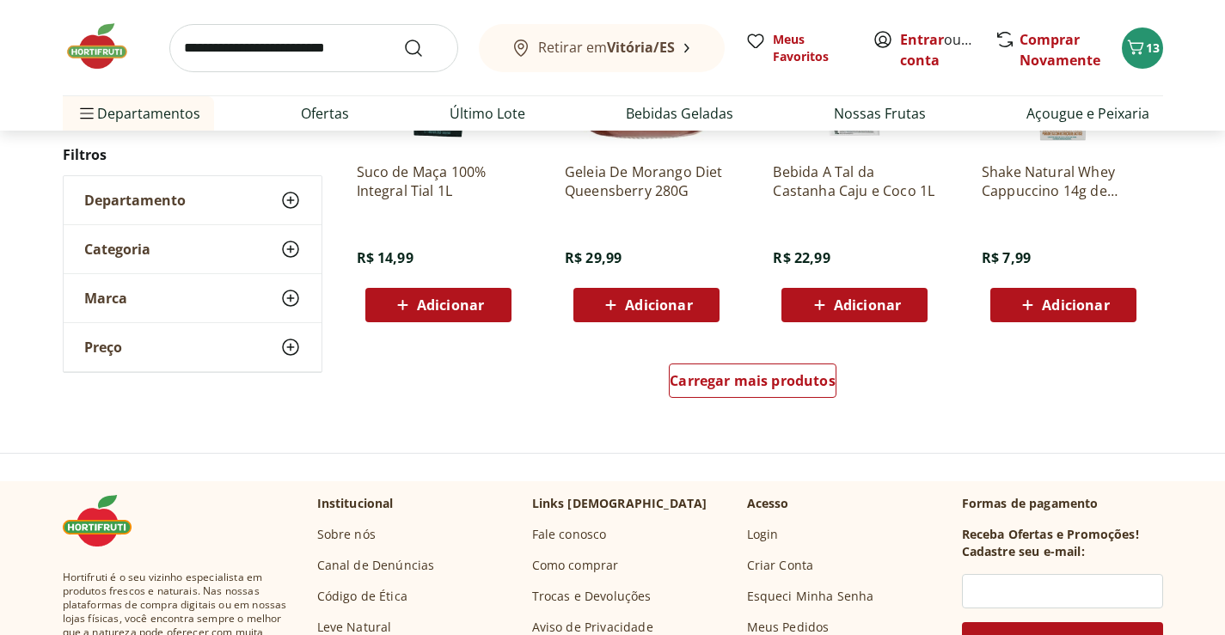
scroll to position [14614, 0]
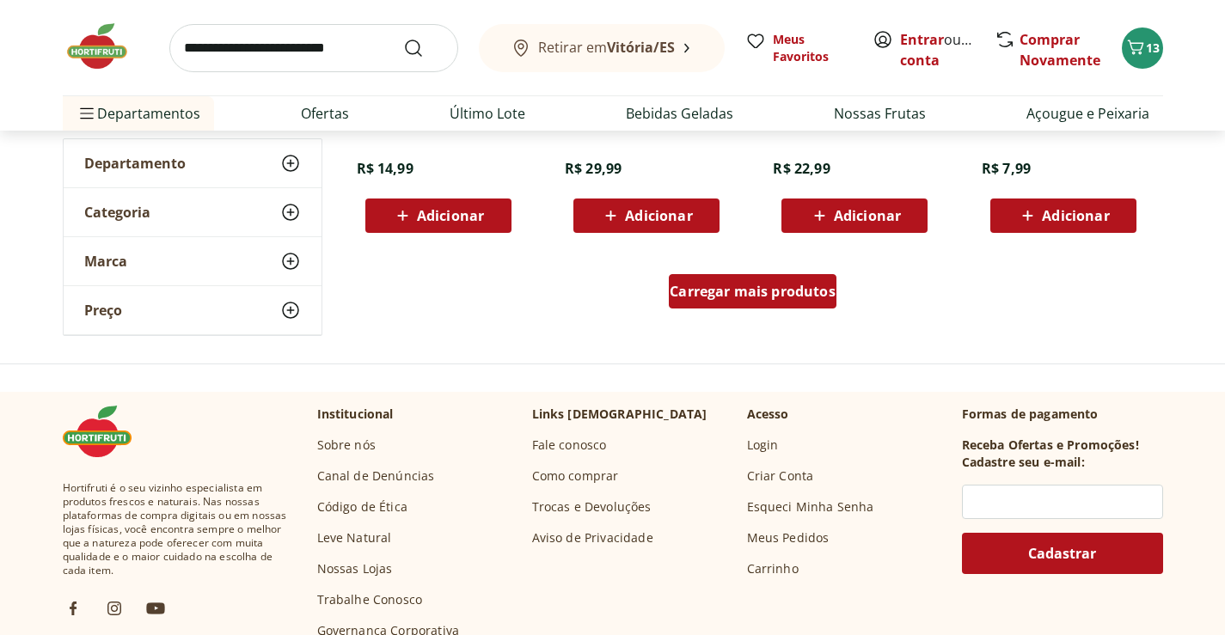
click at [790, 294] on span "Carregar mais produtos" at bounding box center [753, 292] width 166 height 14
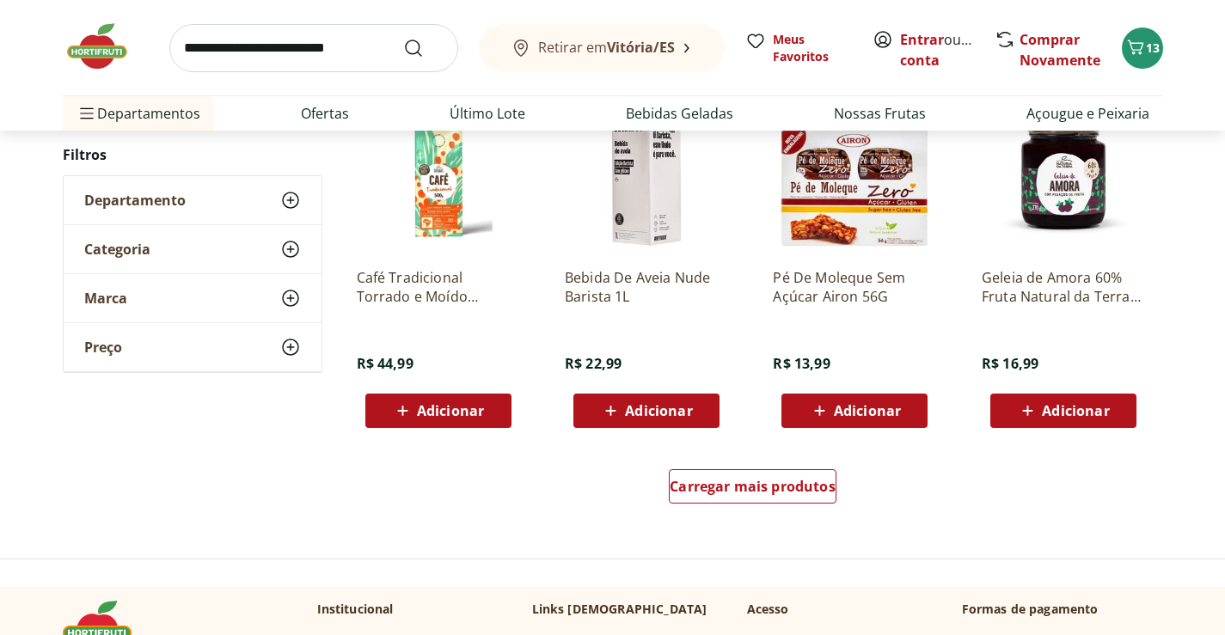
scroll to position [15560, 0]
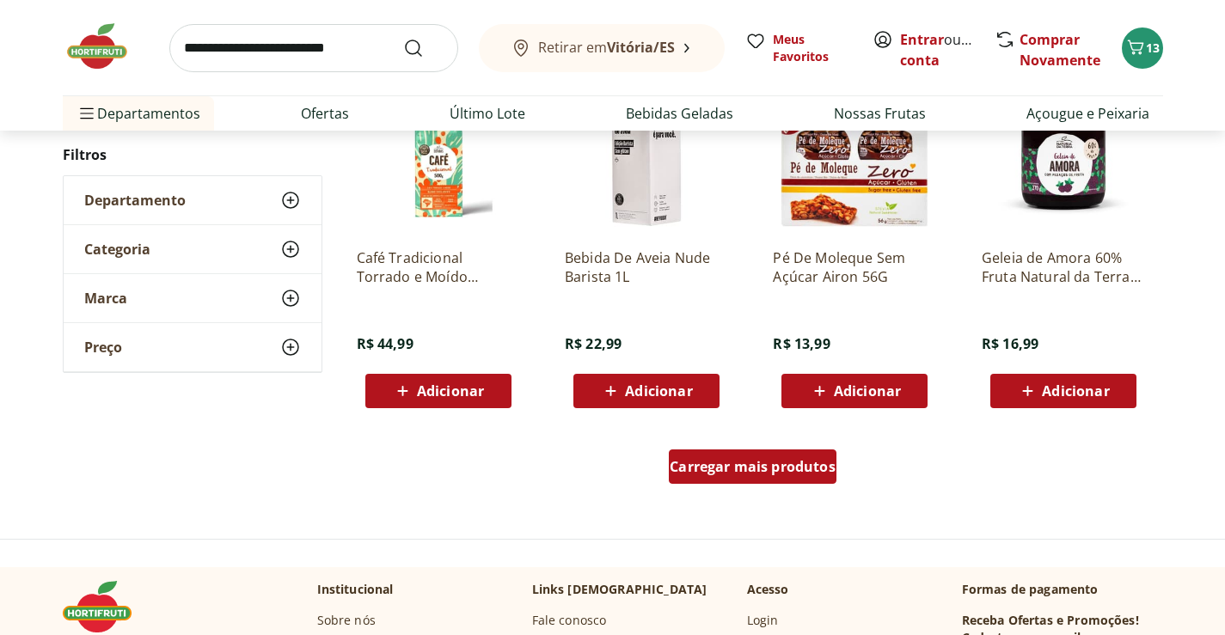
click at [771, 450] on div "Carregar mais produtos" at bounding box center [753, 467] width 168 height 34
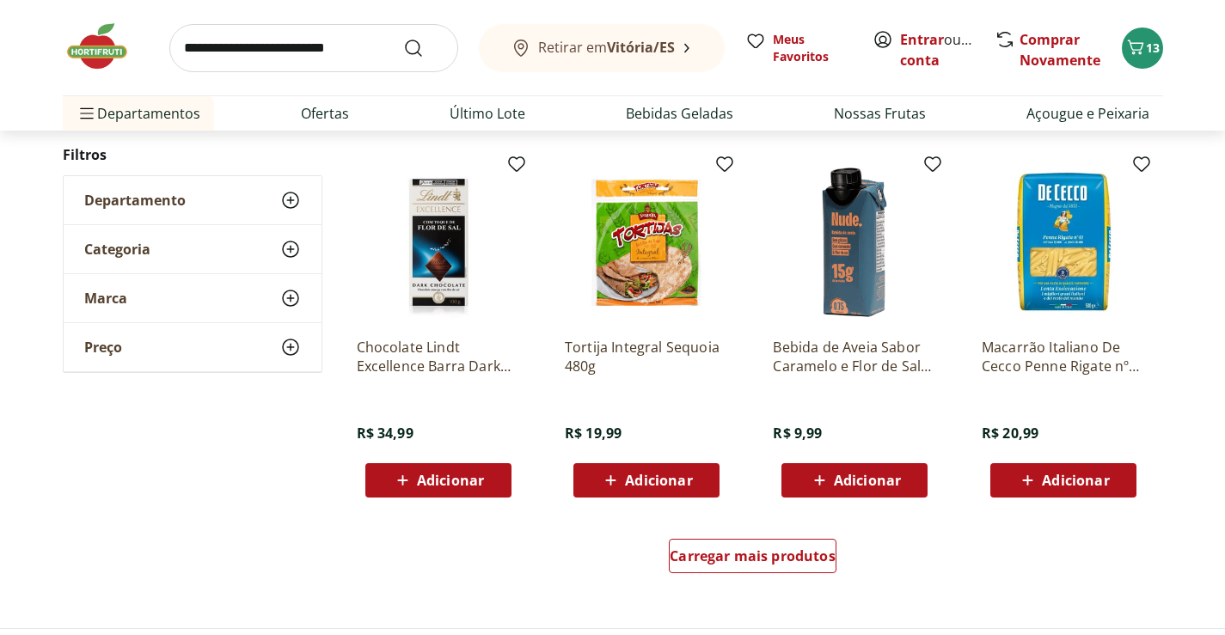
scroll to position [16764, 0]
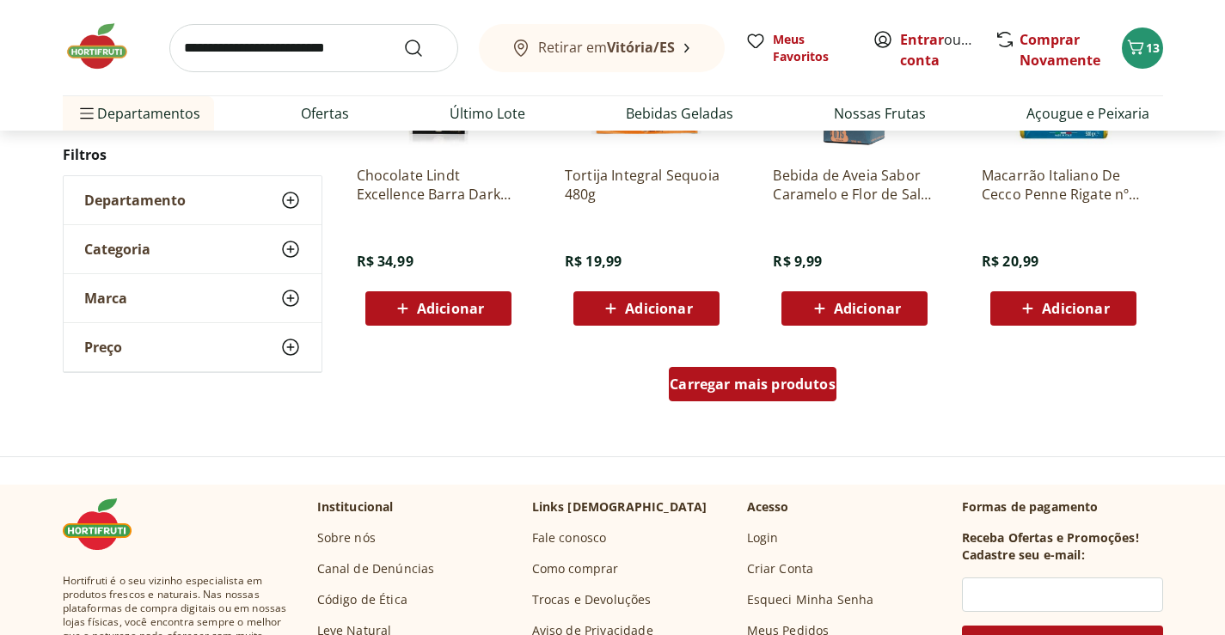
click at [777, 381] on span "Carregar mais produtos" at bounding box center [753, 384] width 166 height 14
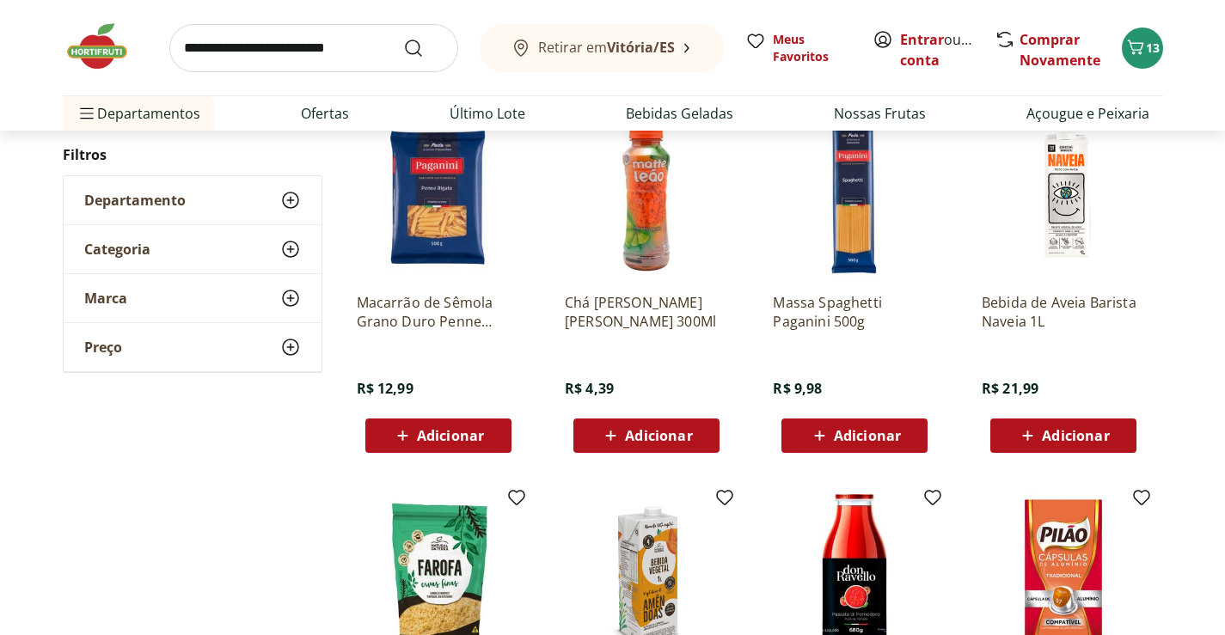
scroll to position [17709, 0]
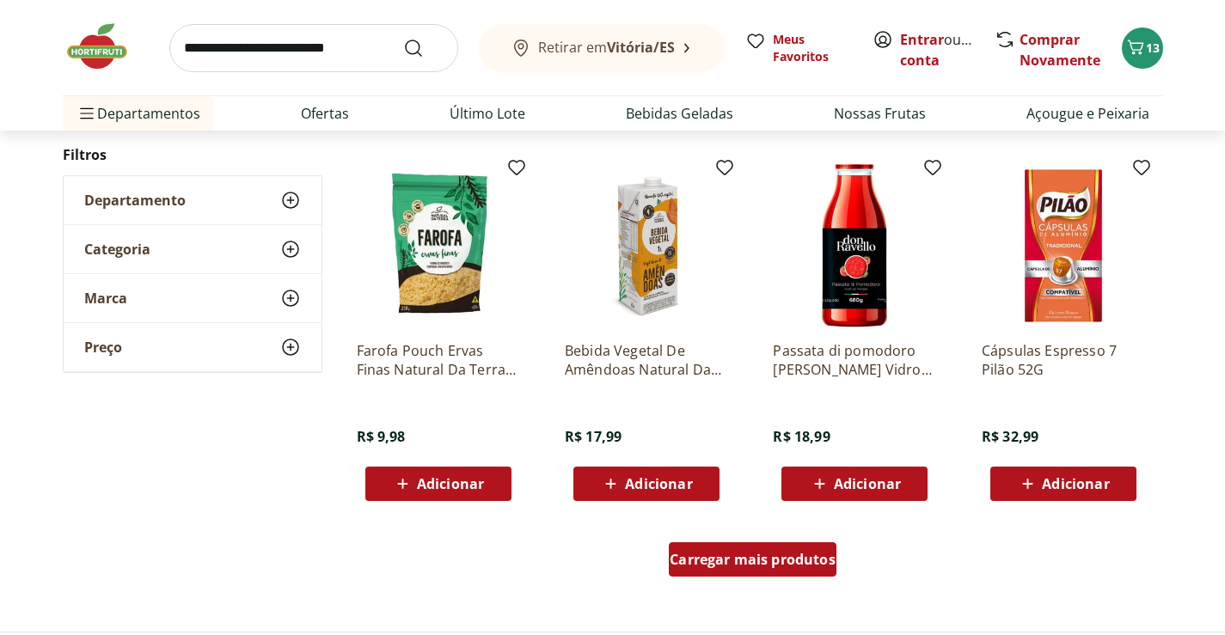
click at [796, 561] on span "Carregar mais produtos" at bounding box center [753, 560] width 166 height 14
